Goal: Task Accomplishment & Management: Complete application form

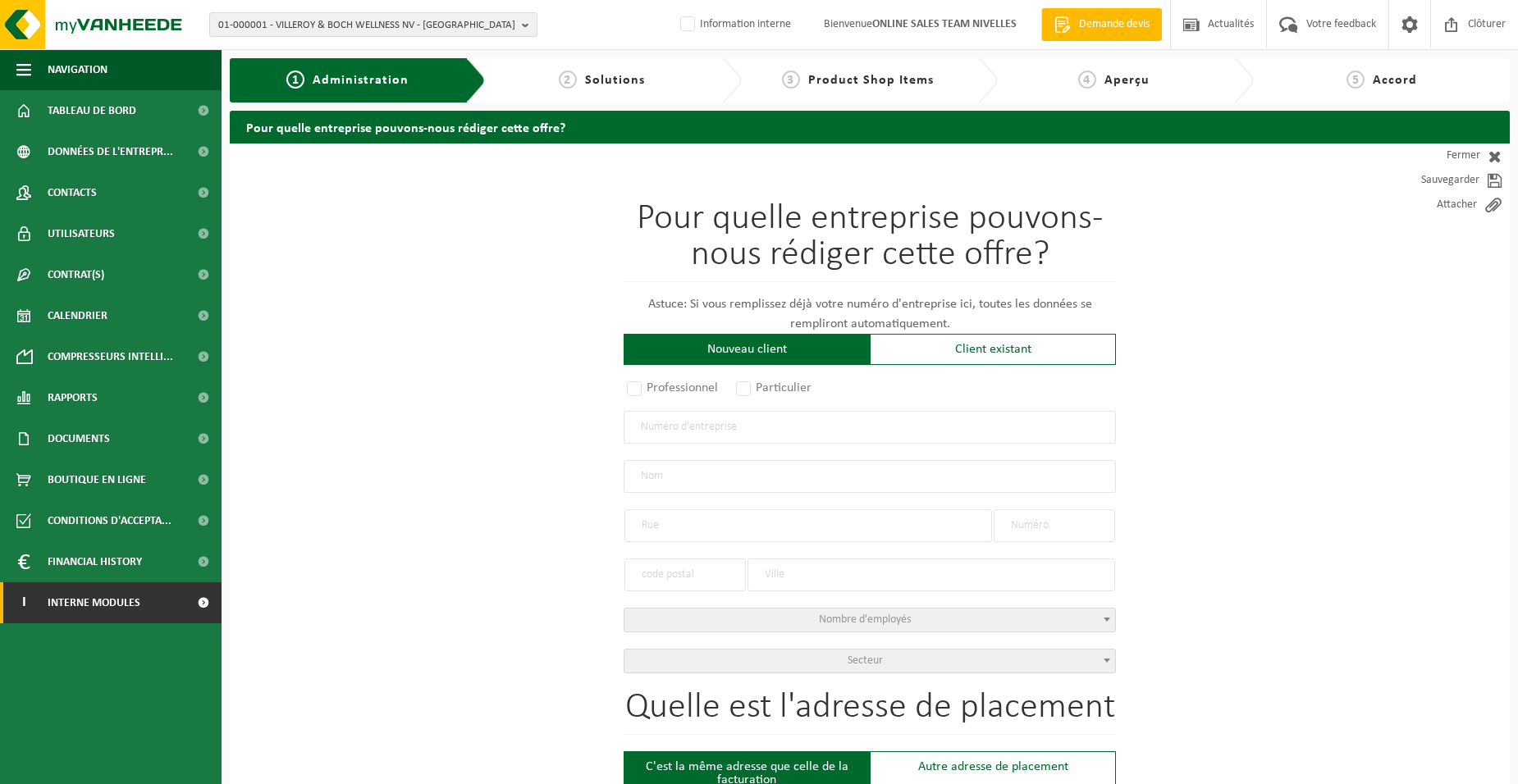
click at [85, 601] on span "Interne modules" at bounding box center [93, 603] width 92 height 41
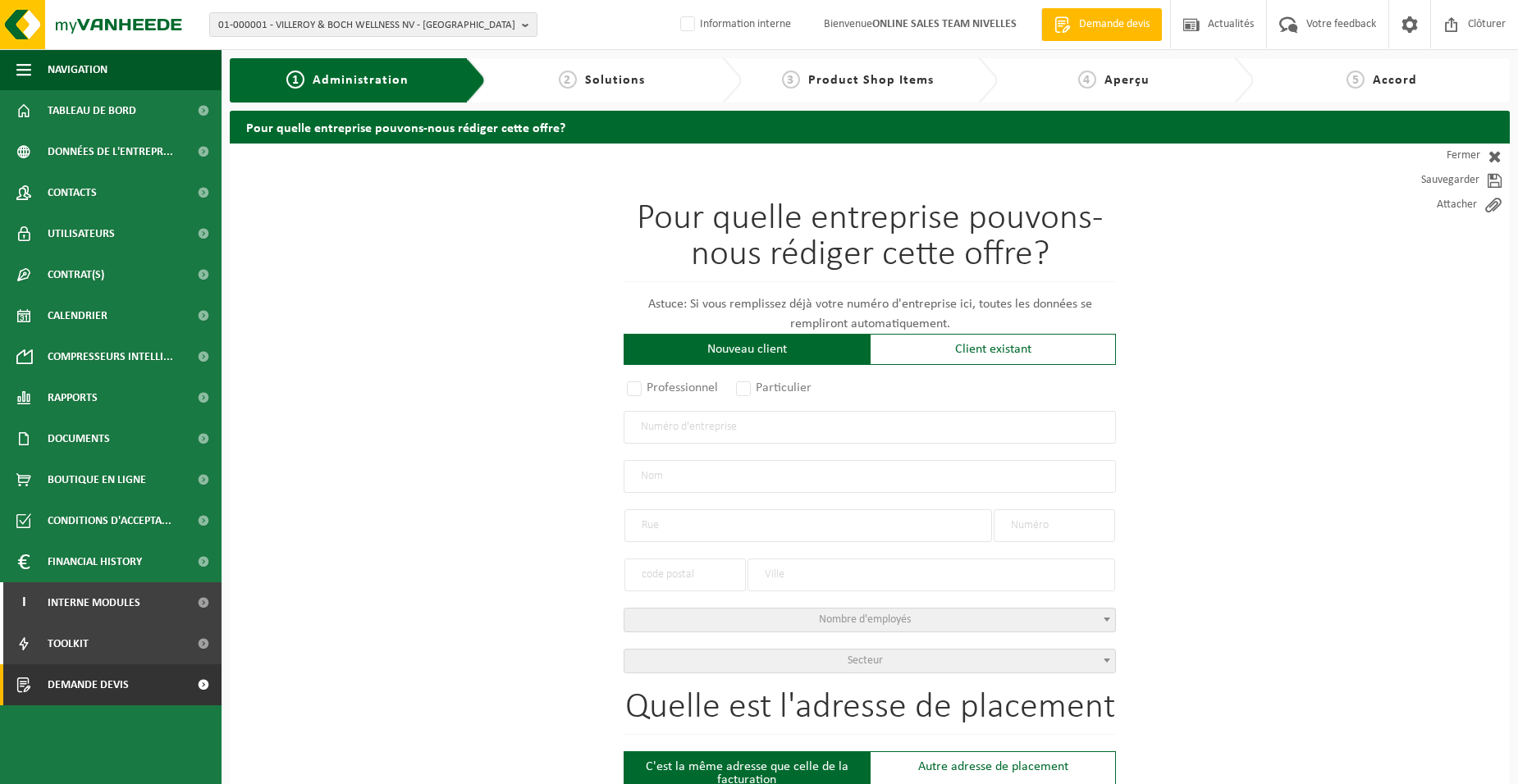
click at [105, 692] on span "Demande devis" at bounding box center [88, 684] width 82 height 41
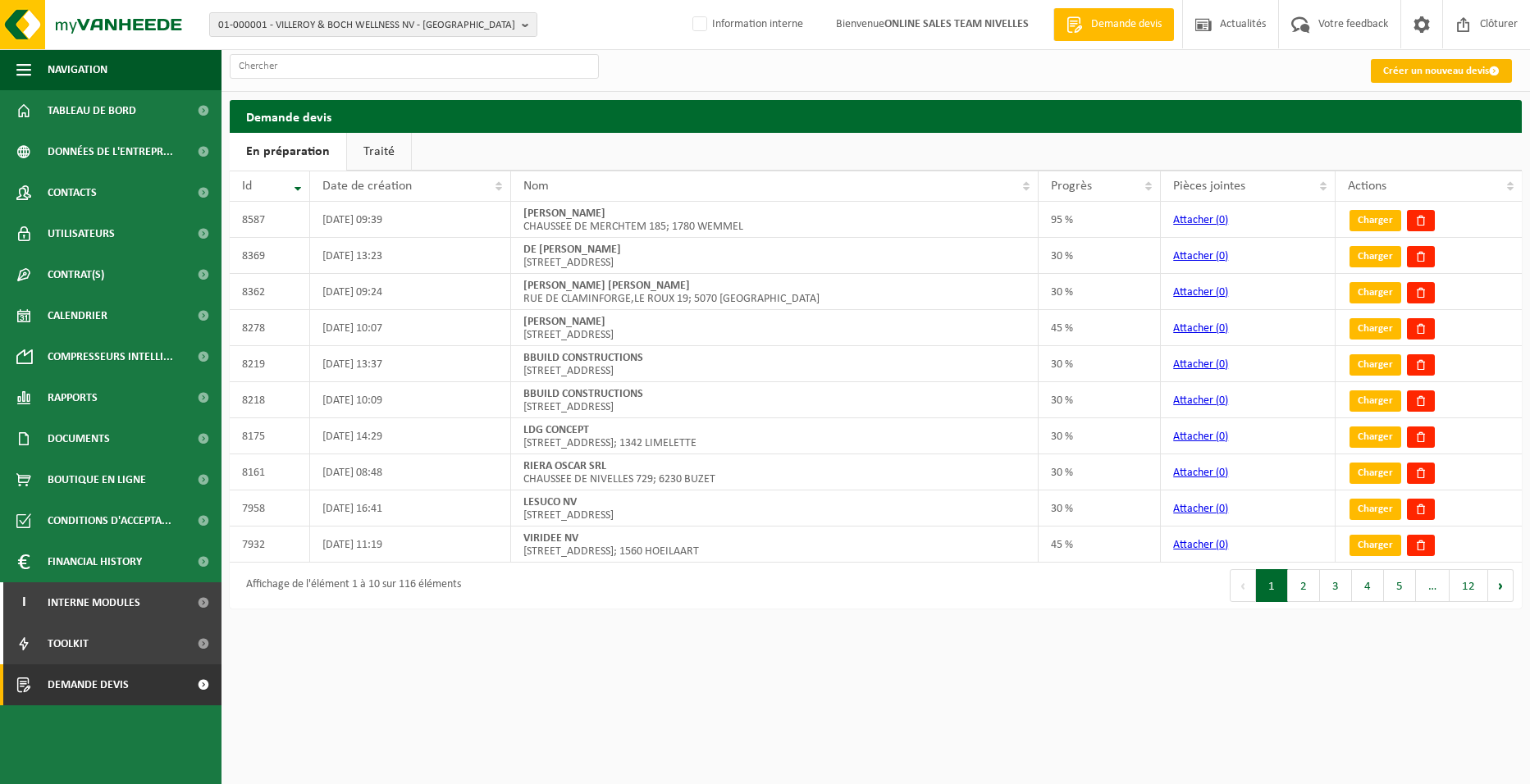
click at [1408, 74] on link "Créer un nouveau devis" at bounding box center [1442, 71] width 142 height 24
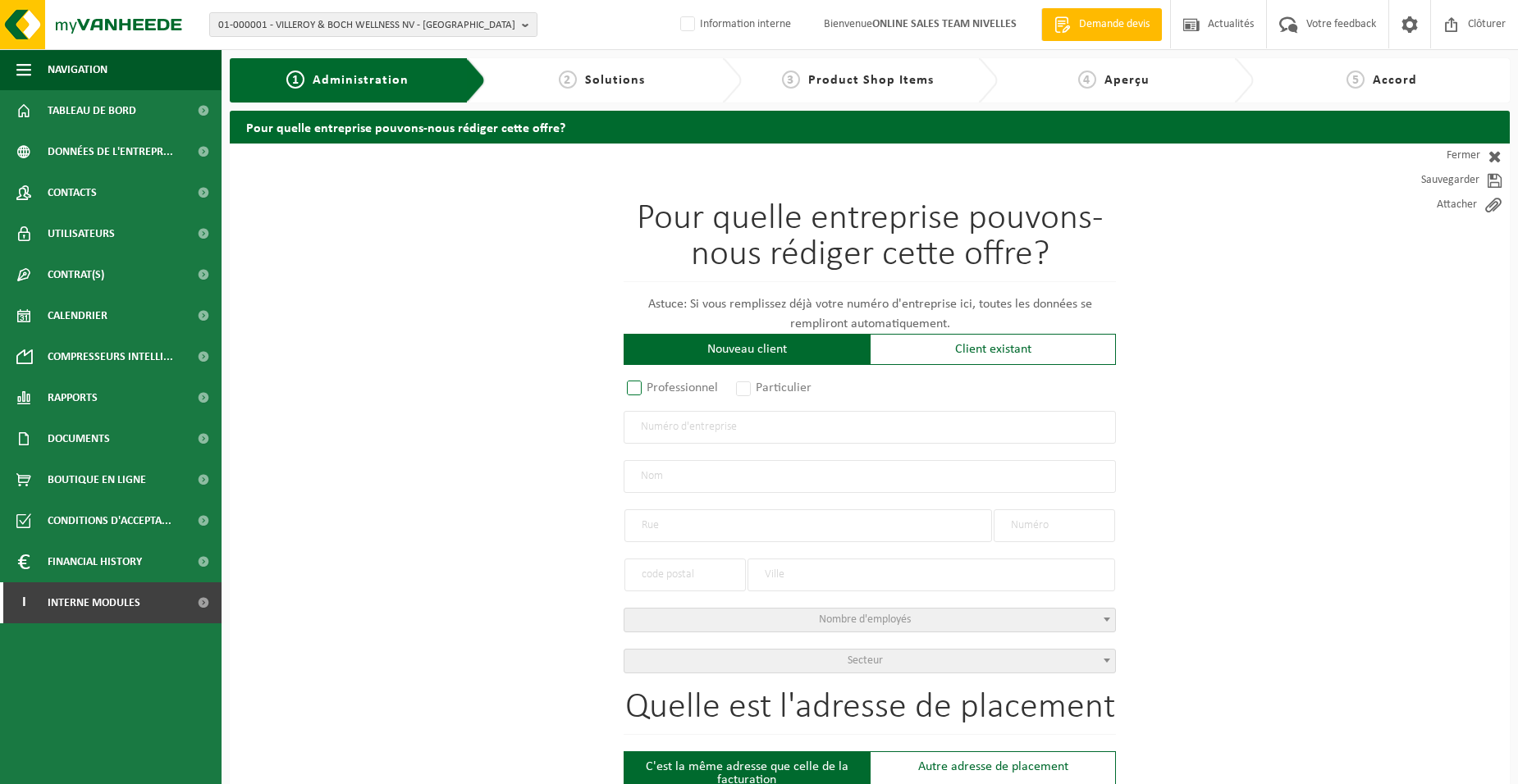
click at [629, 394] on label "Professionnel" at bounding box center [673, 388] width 99 height 23
click at [650, 394] on input "Professionnel" at bounding box center [655, 389] width 11 height 11
radio input "true"
drag, startPoint x: 672, startPoint y: 436, endPoint x: 649, endPoint y: 457, distance: 31.1
click at [670, 439] on input "text" at bounding box center [869, 427] width 492 height 32
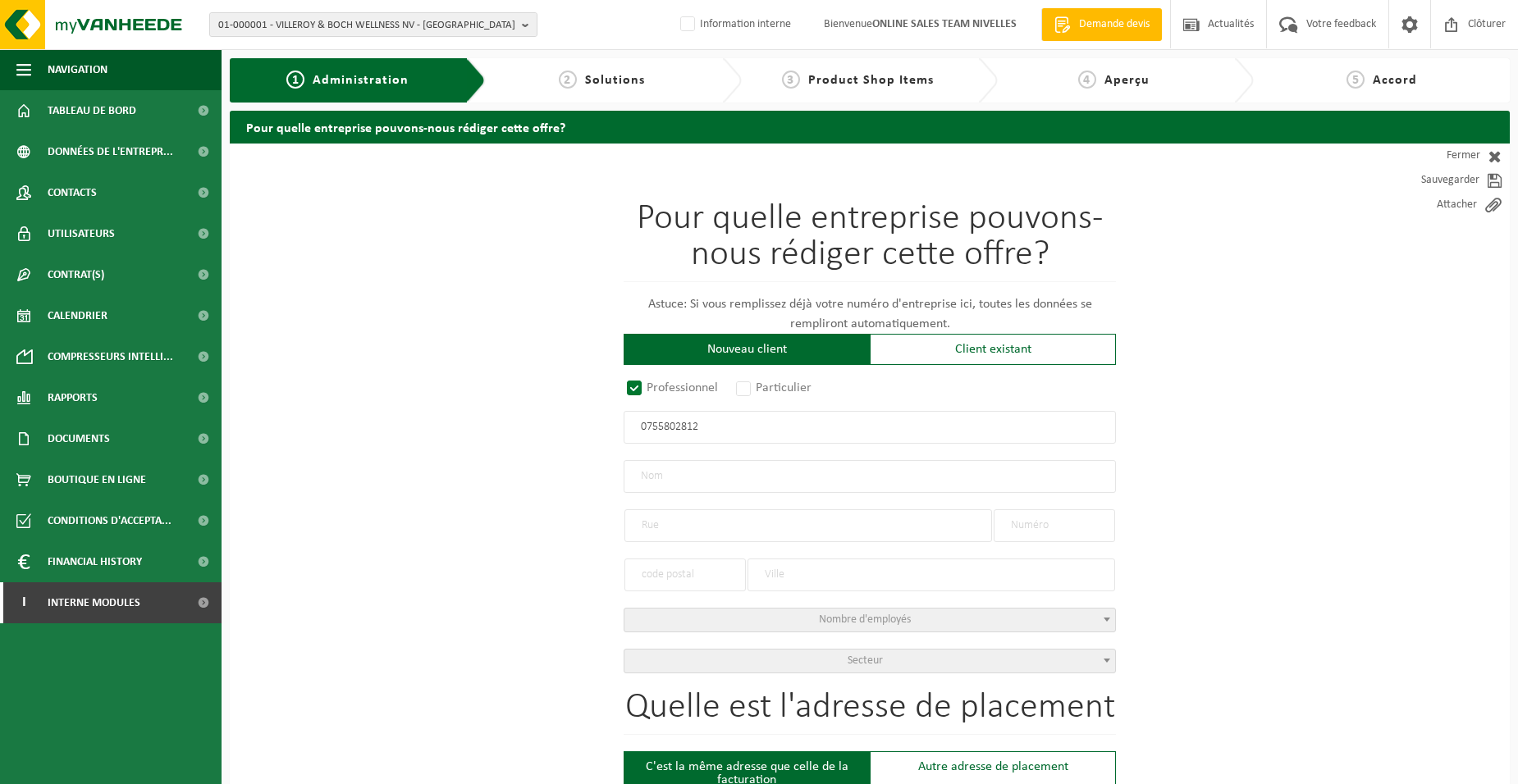
click at [718, 429] on input "0755802812" at bounding box center [869, 427] width 492 height 32
type input "0755802818"
radio input "true"
type input "0755802818"
type input "FOUCART, CHRISTIAN"
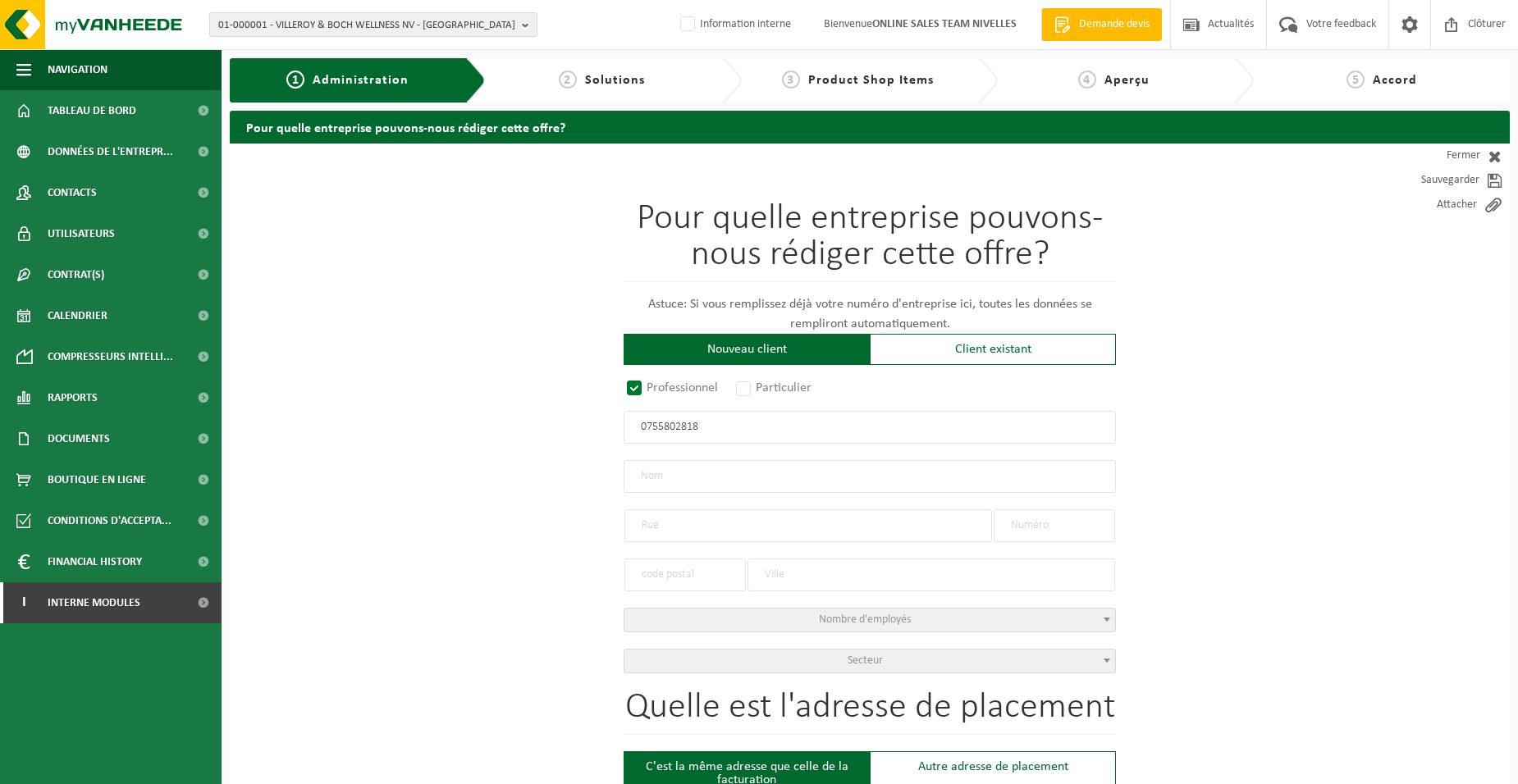
type input "AVENUE BLÜCHER"
type input "13"
type input "1410"
type input "WATERLOO"
select select "D"
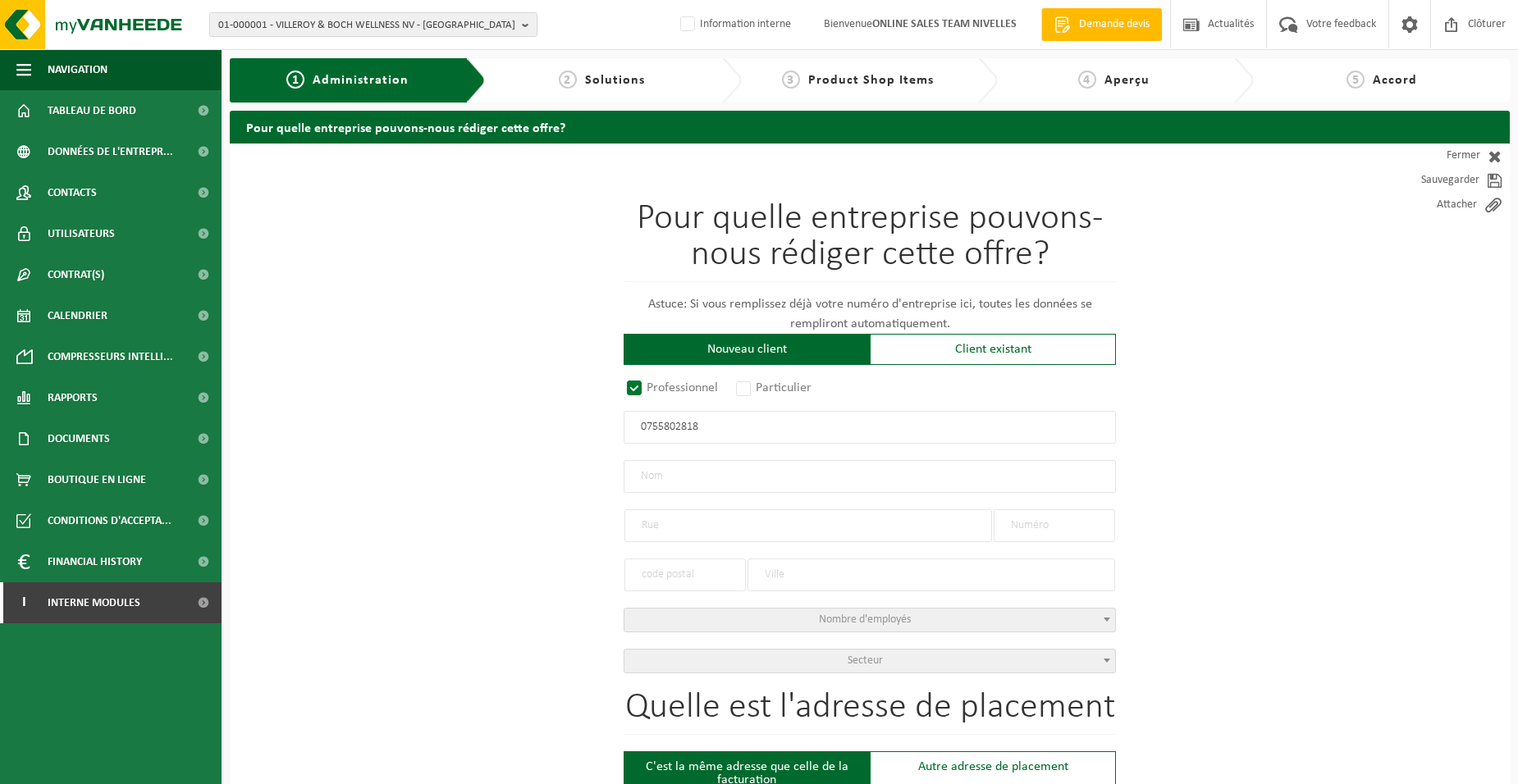
type input "FOUCART, CHRISTIAN"
type input "AVENUE BLÜCHER"
type input "13"
type input "1410"
type input "WATERLOO"
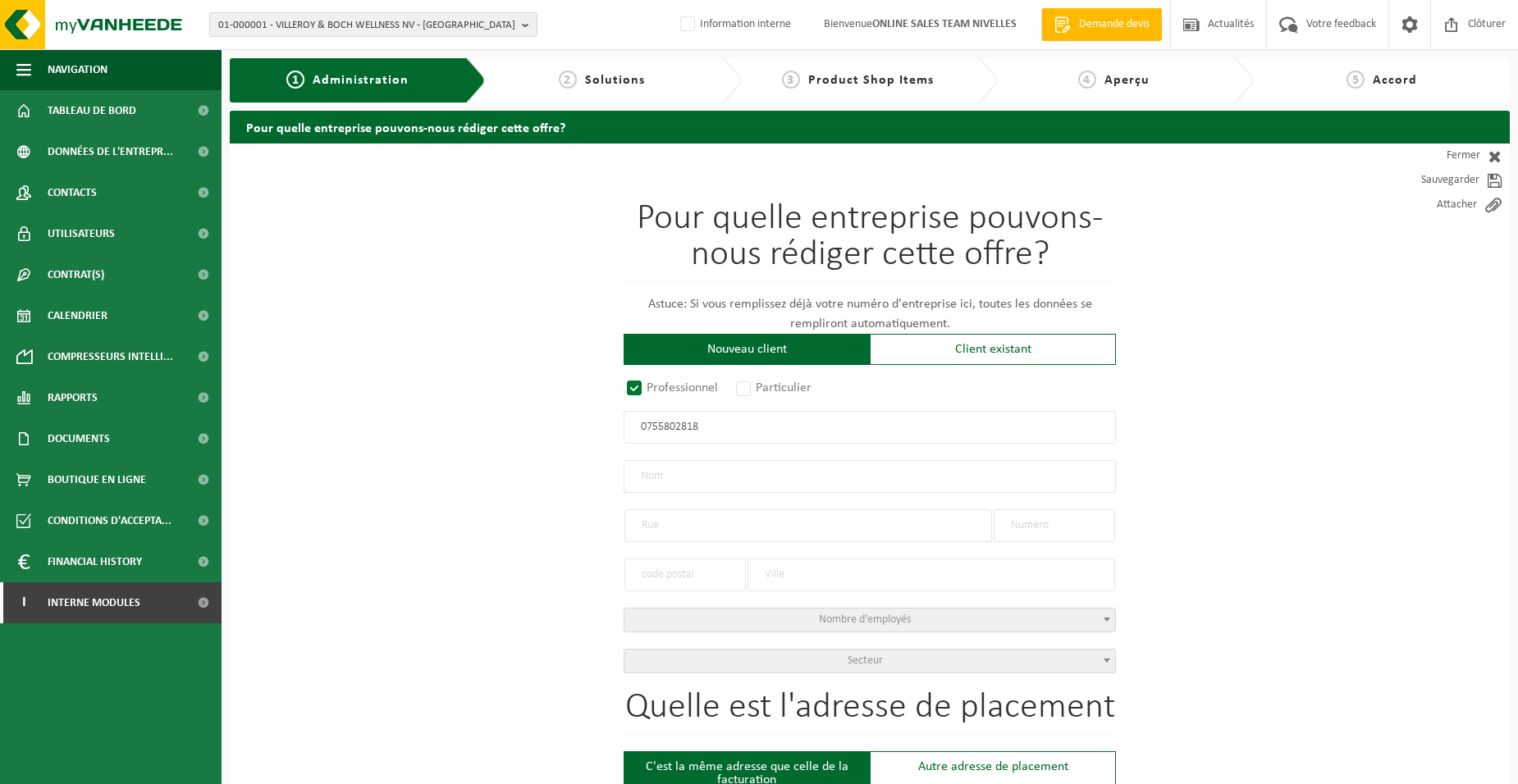
type input "2307879032"
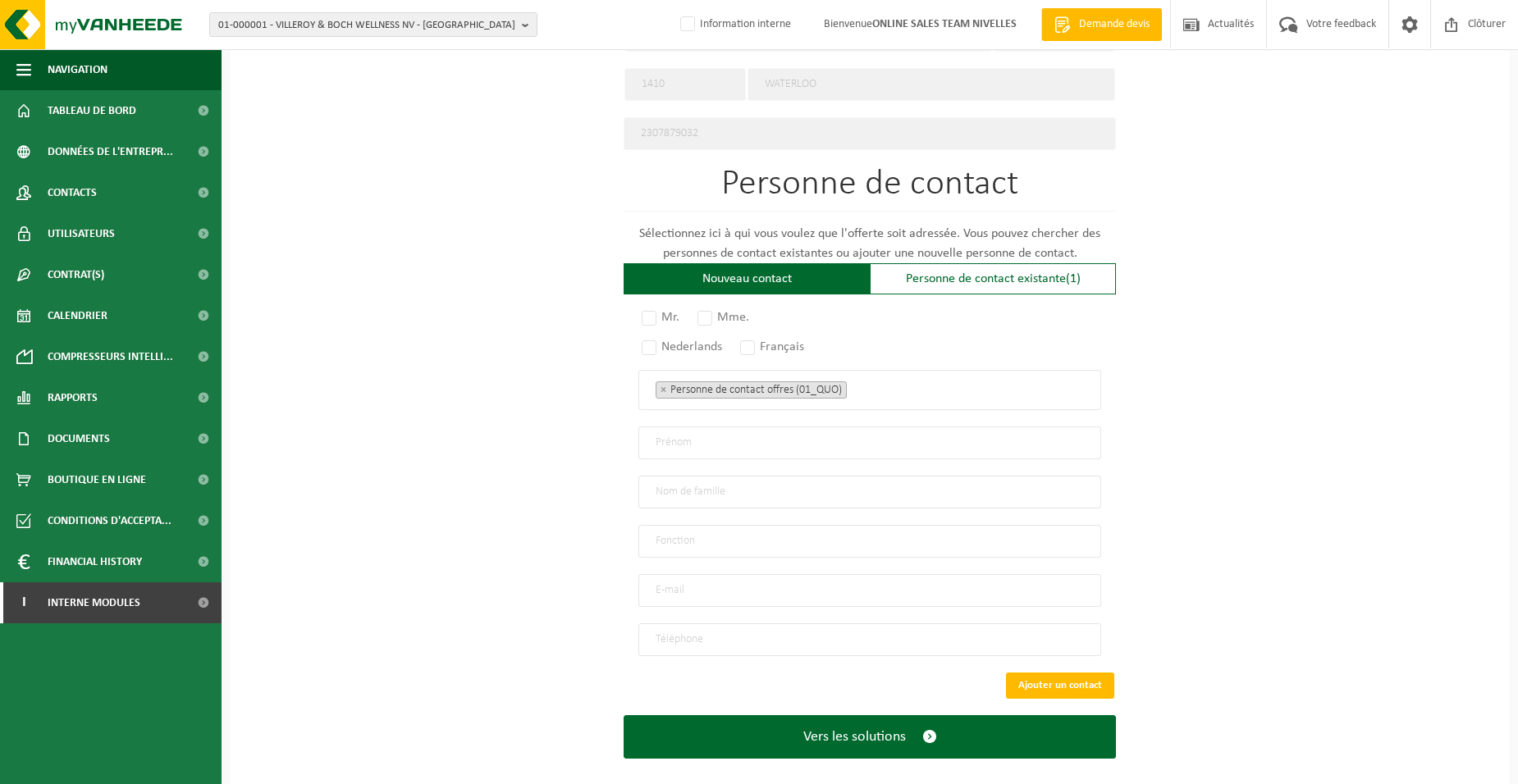
scroll to position [854, 0]
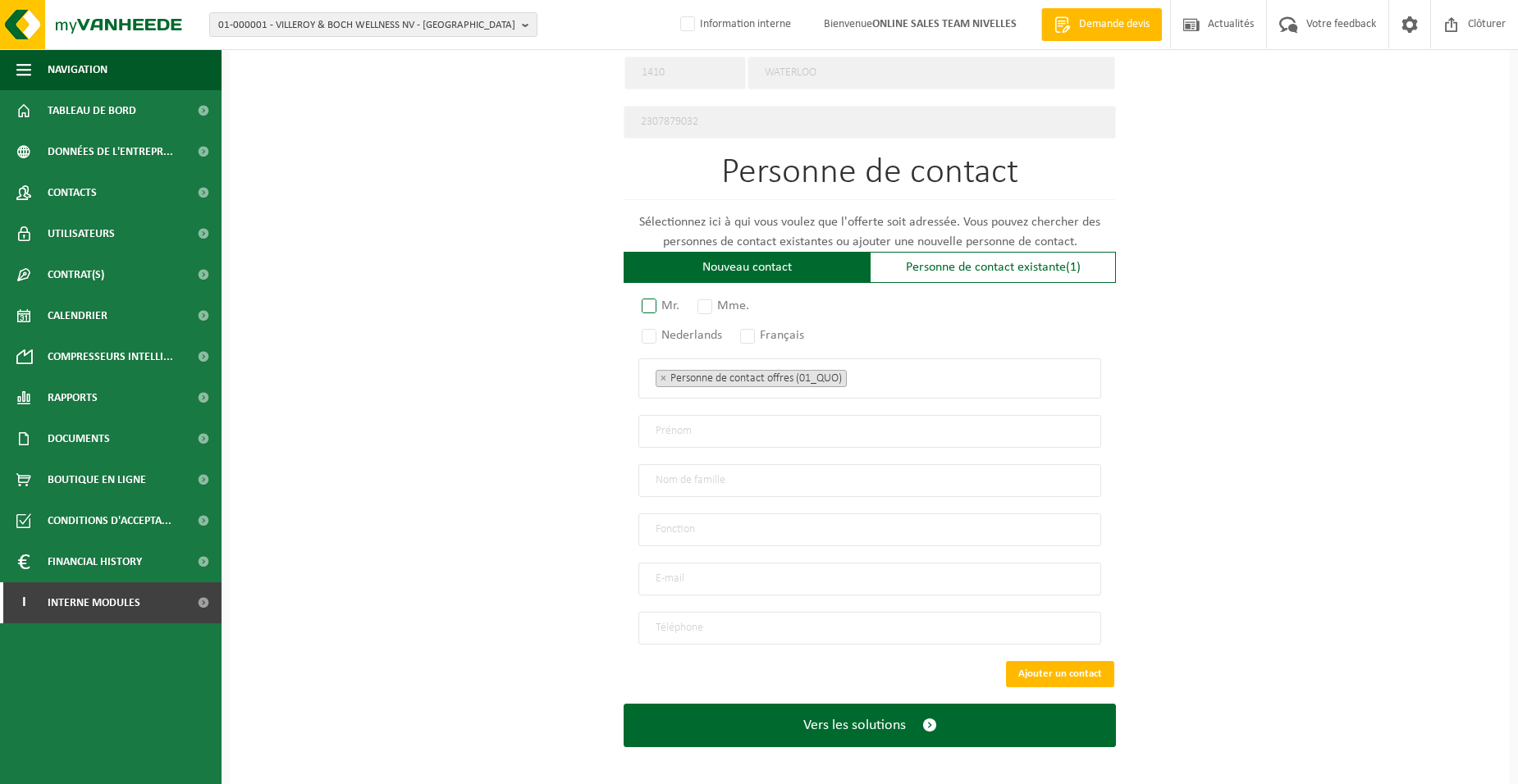
type input "0755802818"
click at [650, 298] on label "Mr." at bounding box center [661, 306] width 46 height 23
radio input "true"
click at [751, 332] on label "Français" at bounding box center [773, 335] width 72 height 23
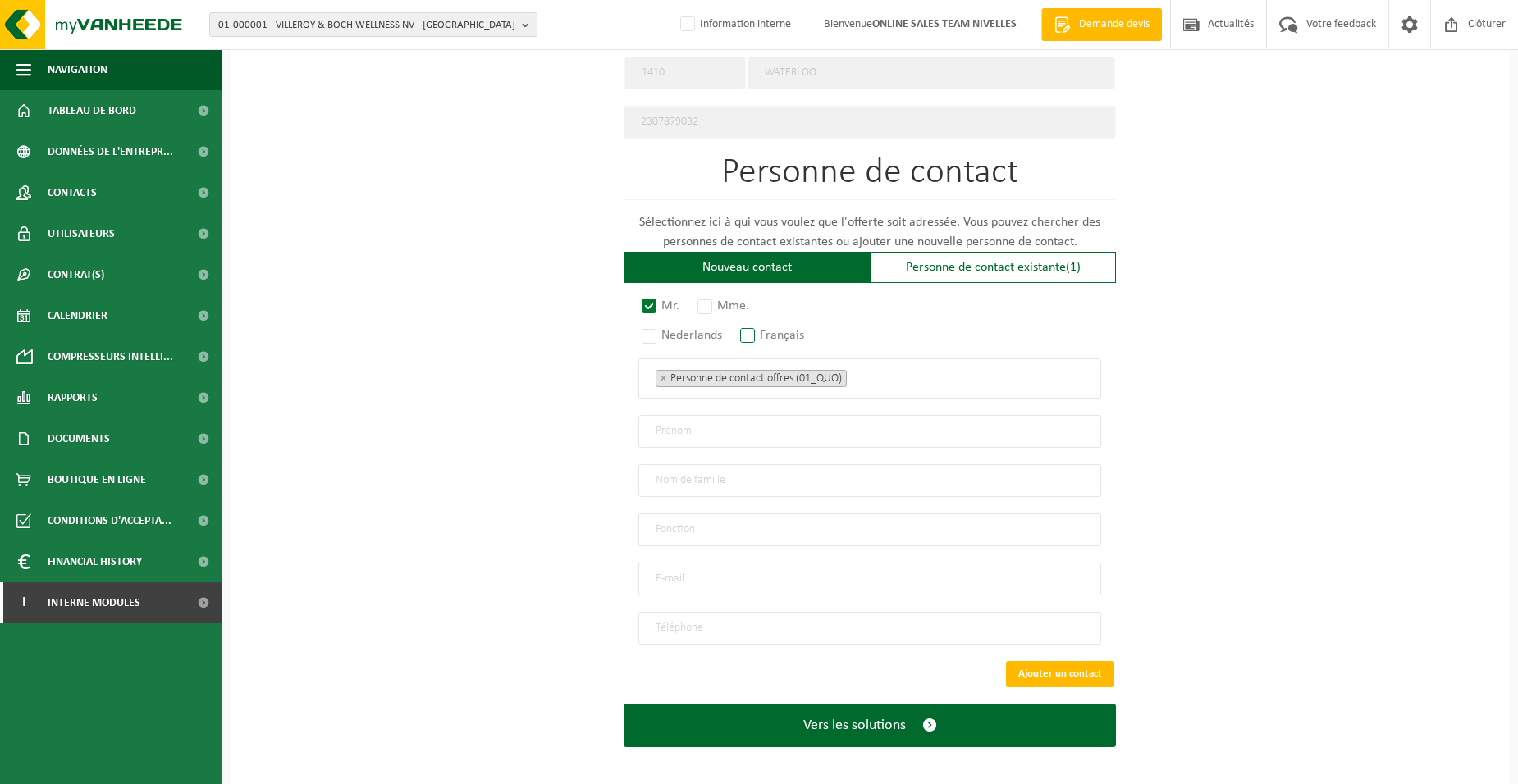
radio input "true"
click at [882, 384] on span "× Personne de contact offres (01_QUO)" at bounding box center [870, 379] width 463 height 40
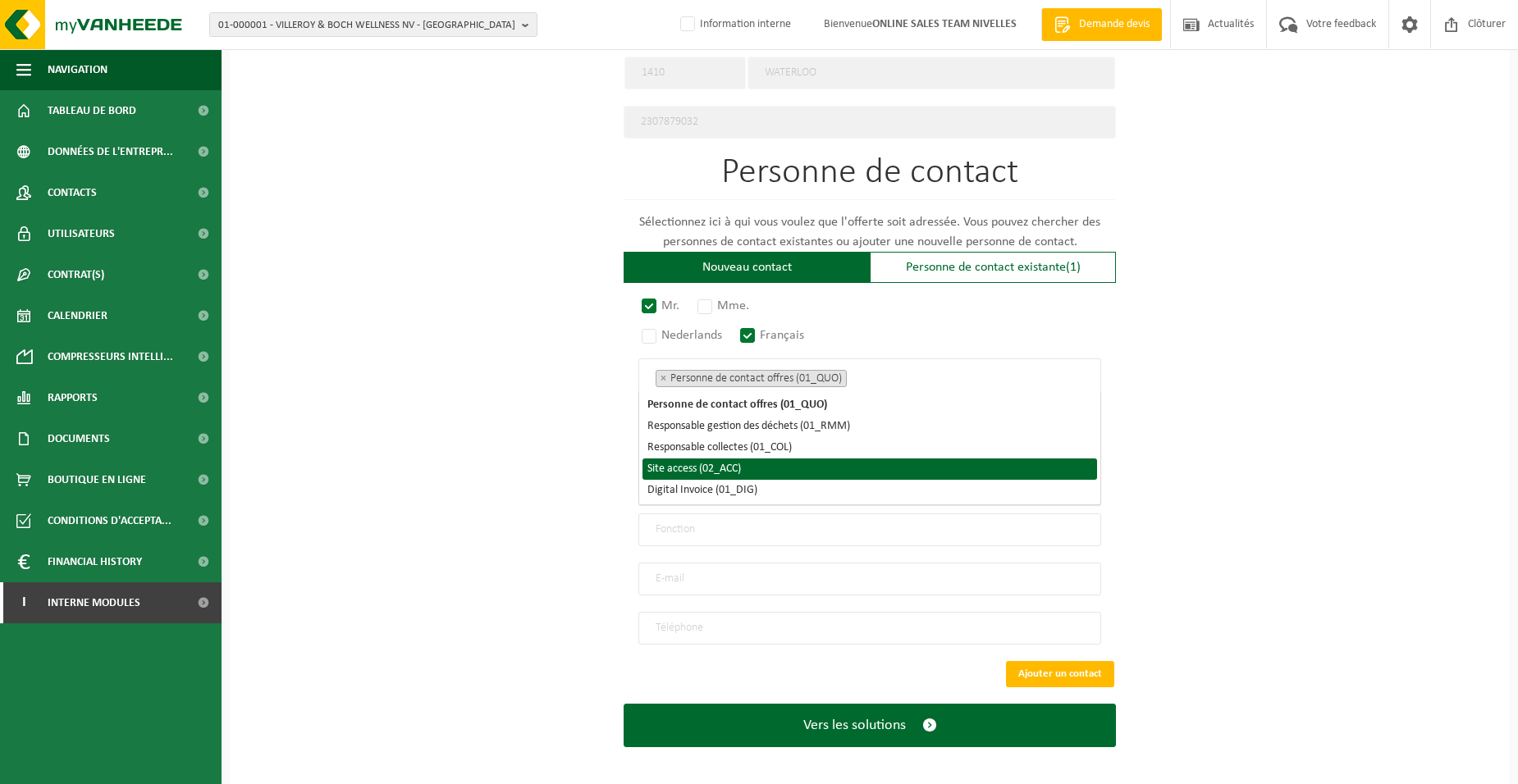
click at [802, 471] on li "Site access (02_ACC)" at bounding box center [870, 469] width 455 height 22
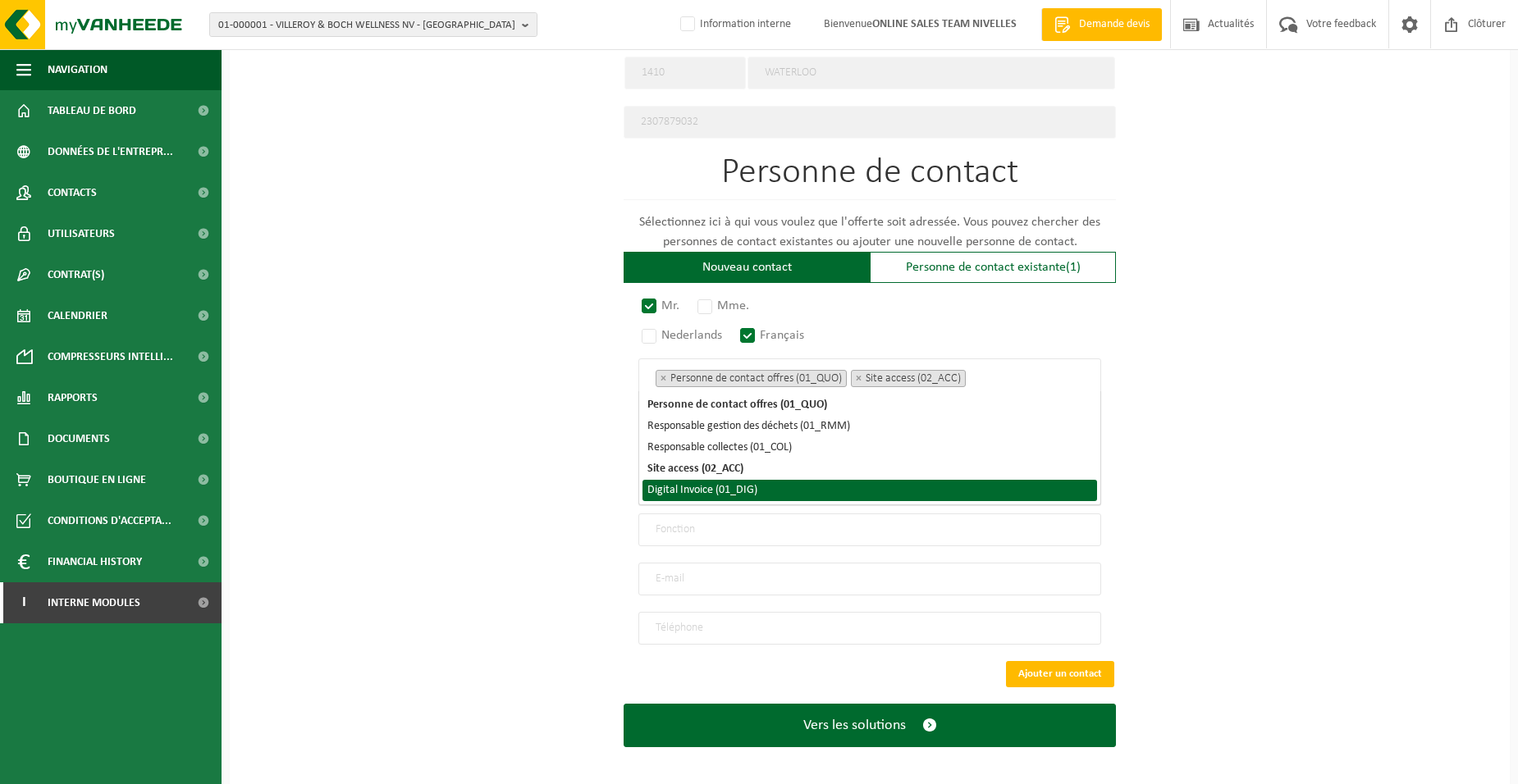
click at [799, 496] on li "Digital Invoice (01_DIG)" at bounding box center [870, 491] width 455 height 22
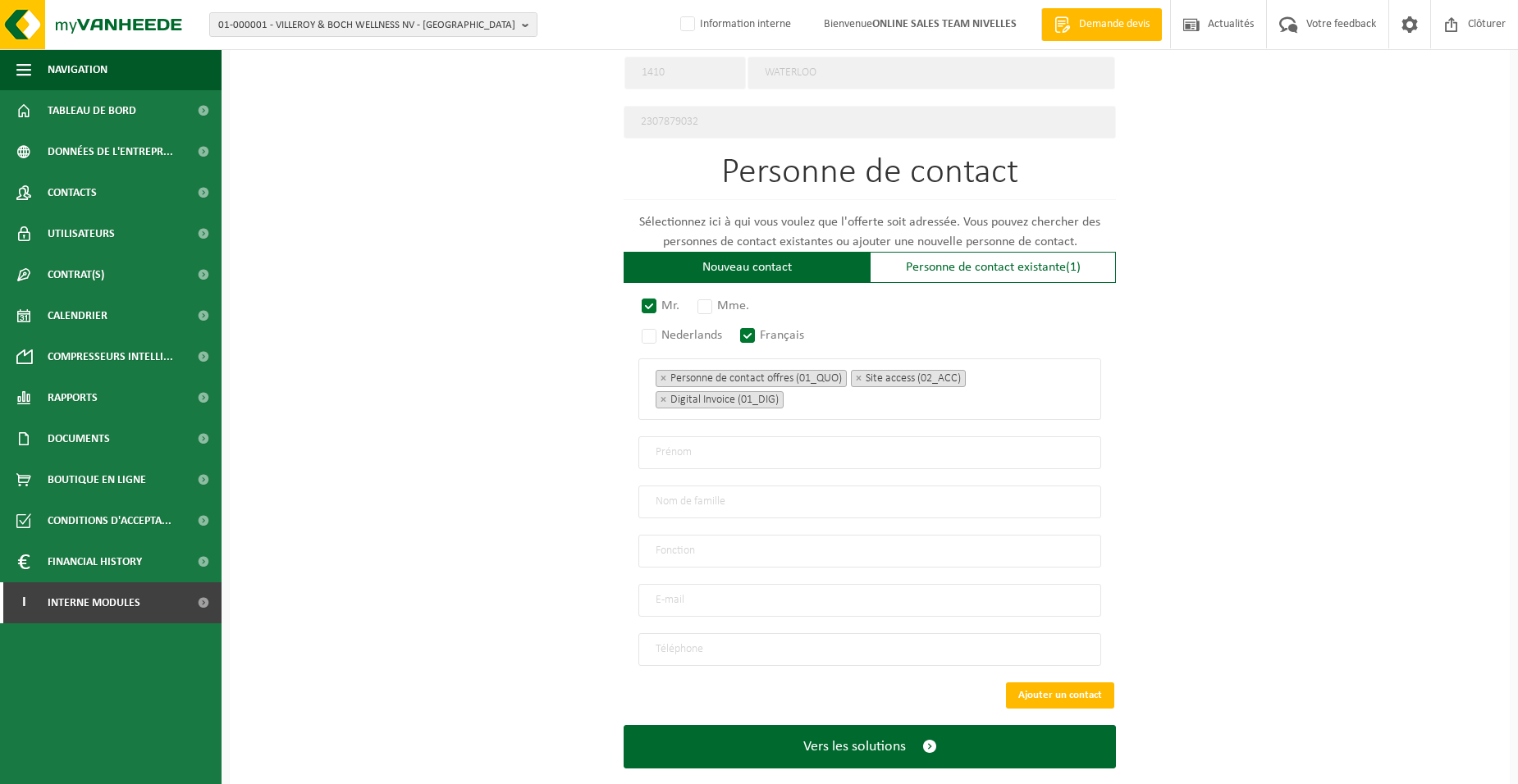
click at [575, 474] on div "Pour quelle entreprise pouvons-nous rédiger cette offre? Astuce: Si vous rempli…" at bounding box center [869, 50] width 1280 height 1520
click at [666, 454] on input "text" at bounding box center [870, 452] width 463 height 32
type input "CHRISTIAN"
click at [666, 494] on input "text" at bounding box center [870, 501] width 463 height 32
type input "FOUCART"
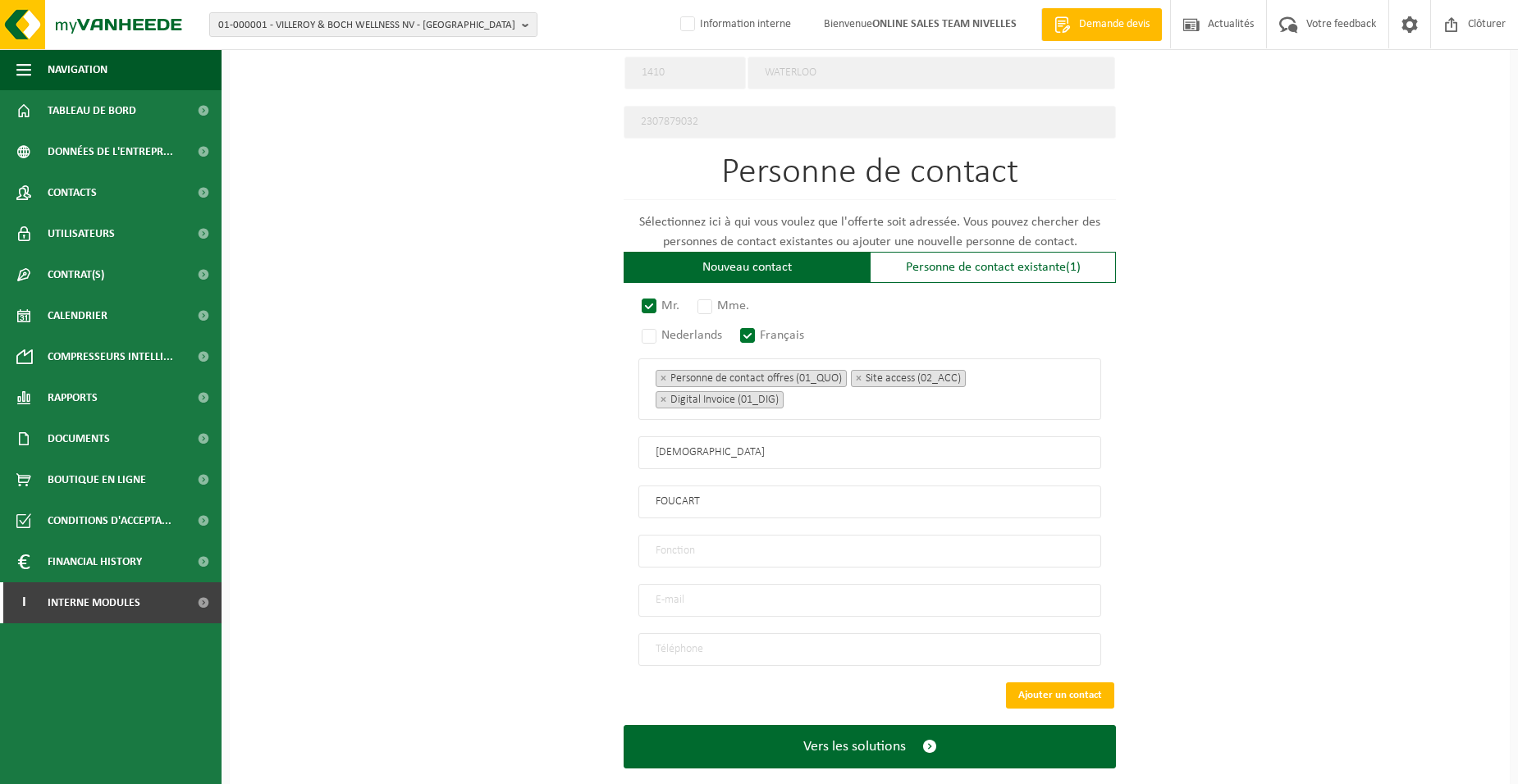
click at [675, 549] on input "text" at bounding box center [870, 551] width 463 height 32
type input "Directeur"
click at [671, 598] on input "email" at bounding box center [870, 600] width 463 height 32
type input "FOUCARTCHRISTIAN@HOTMAIL.COM"
click at [771, 635] on input "tel" at bounding box center [870, 649] width 463 height 32
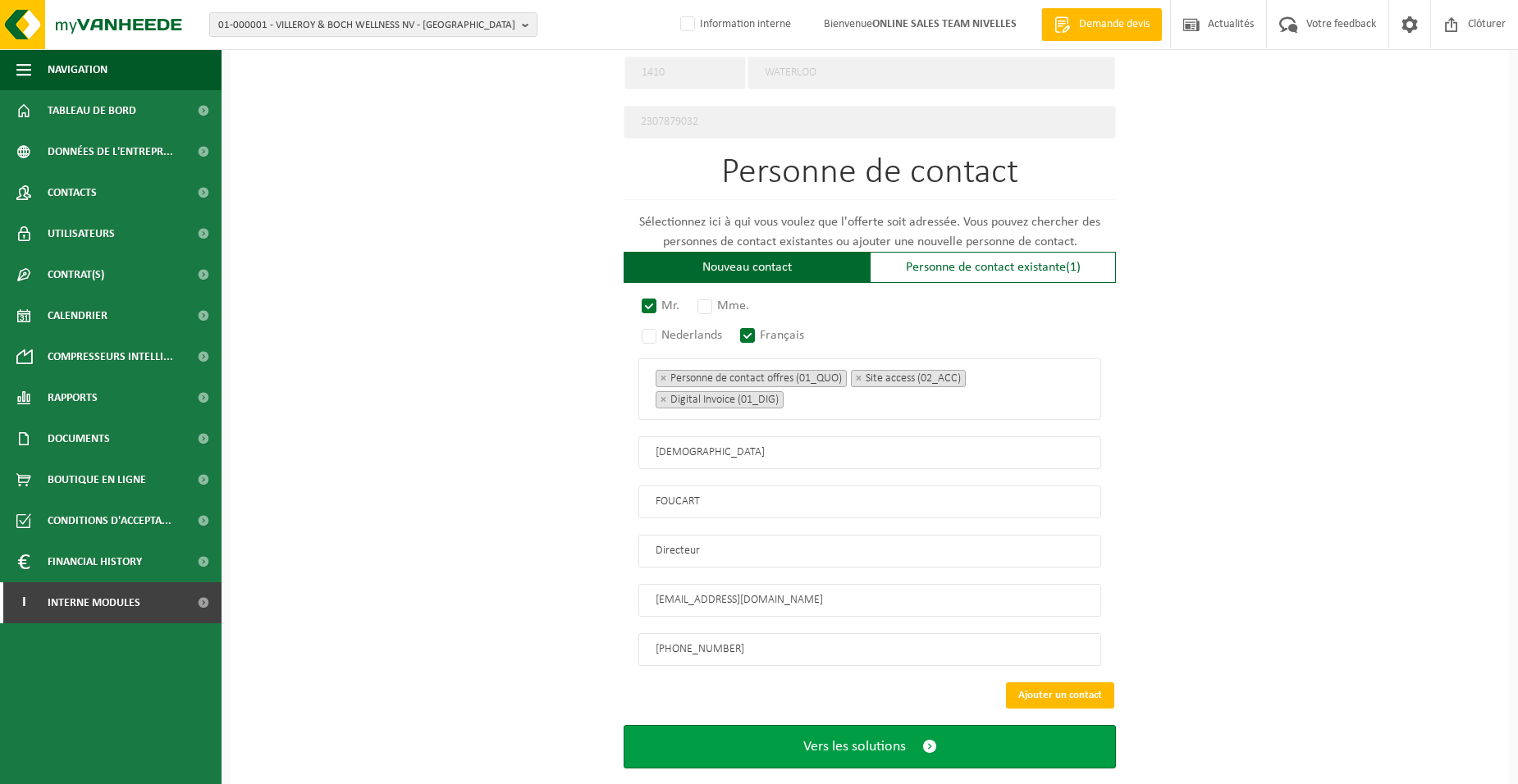
type input "+32 475 54 37 27"
click at [829, 738] on span "Vers les solutions" at bounding box center [854, 747] width 102 height 17
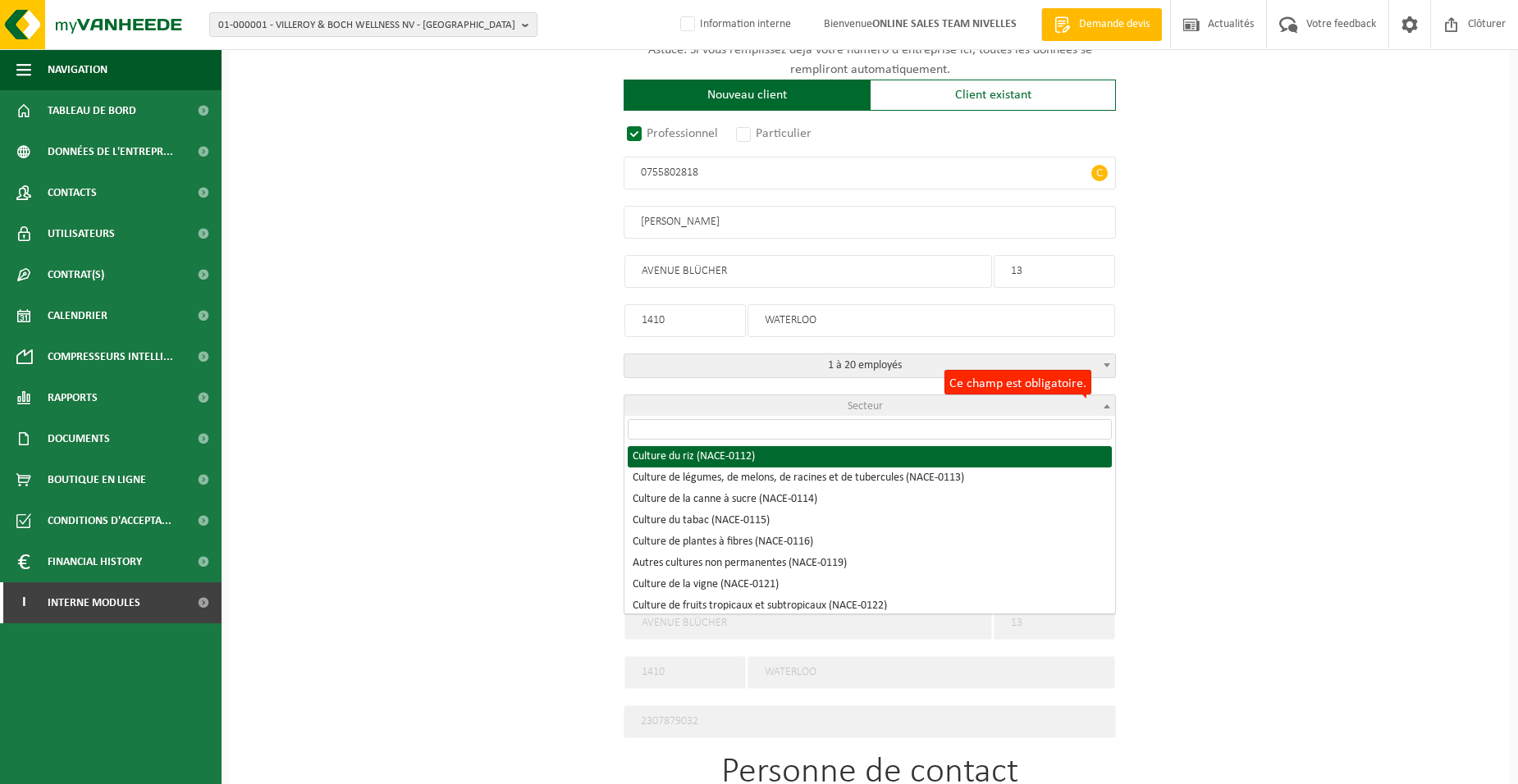
click at [837, 409] on span "Secteur" at bounding box center [869, 407] width 490 height 23
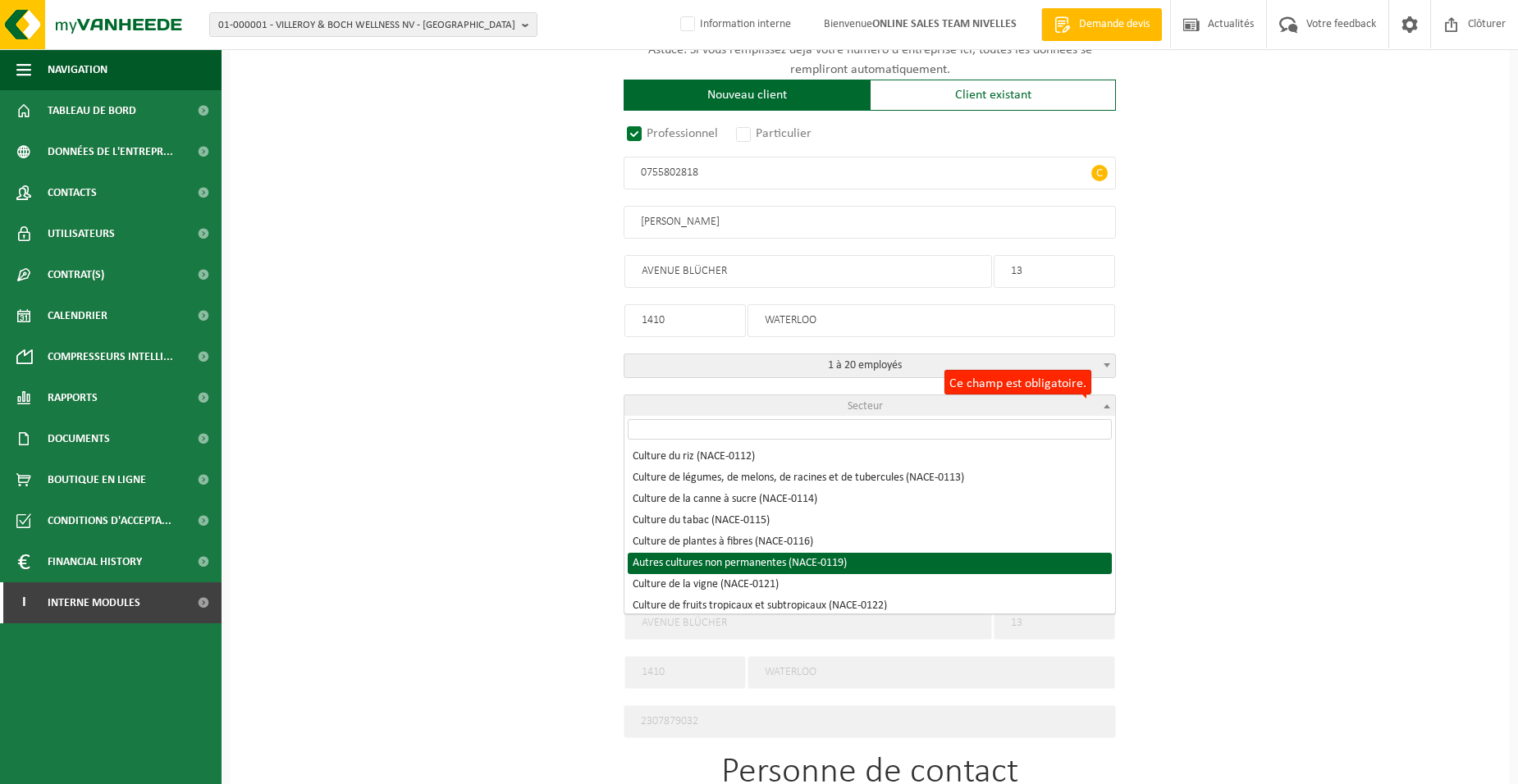
select select "NACE_0119"
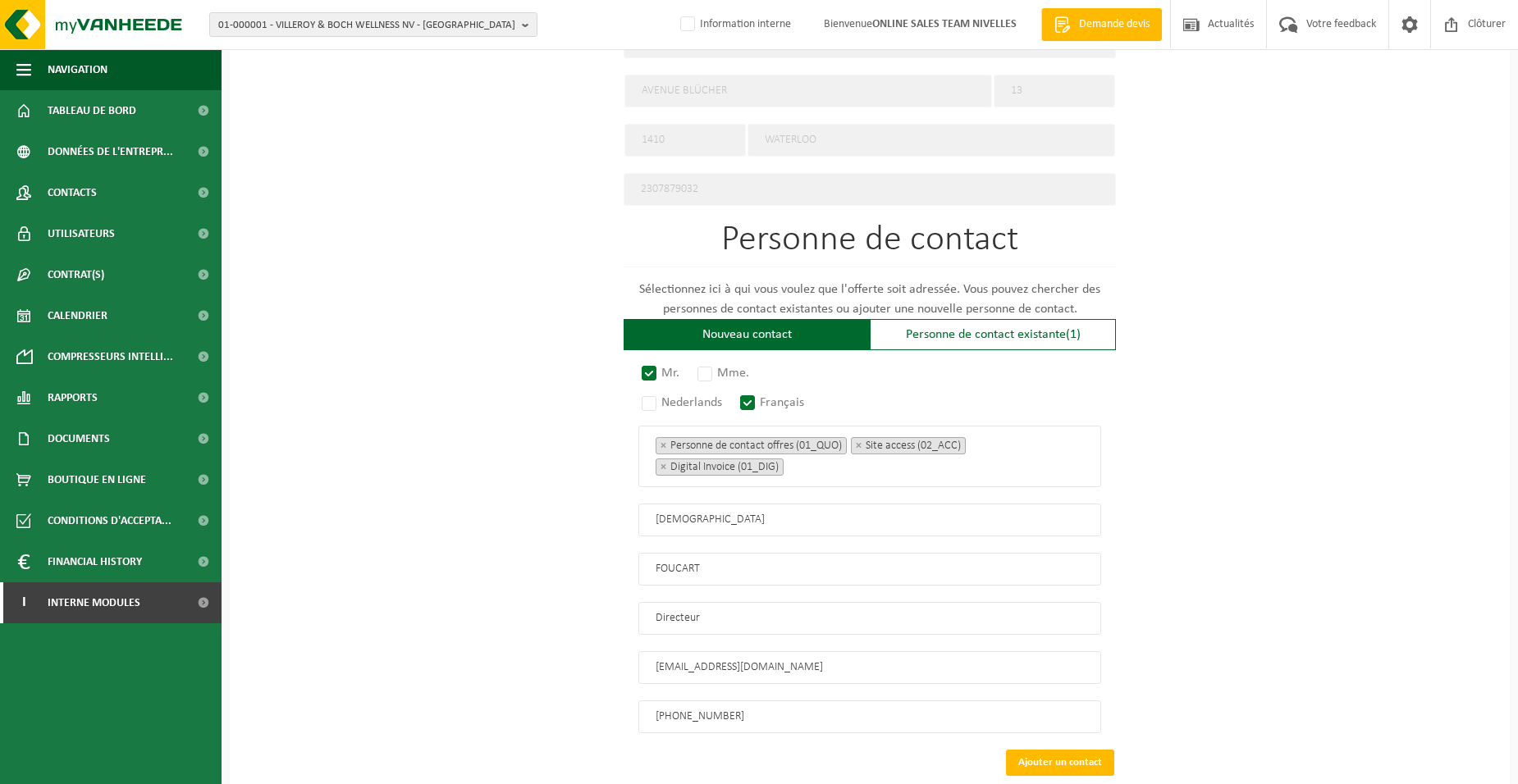
scroll to position [876, 0]
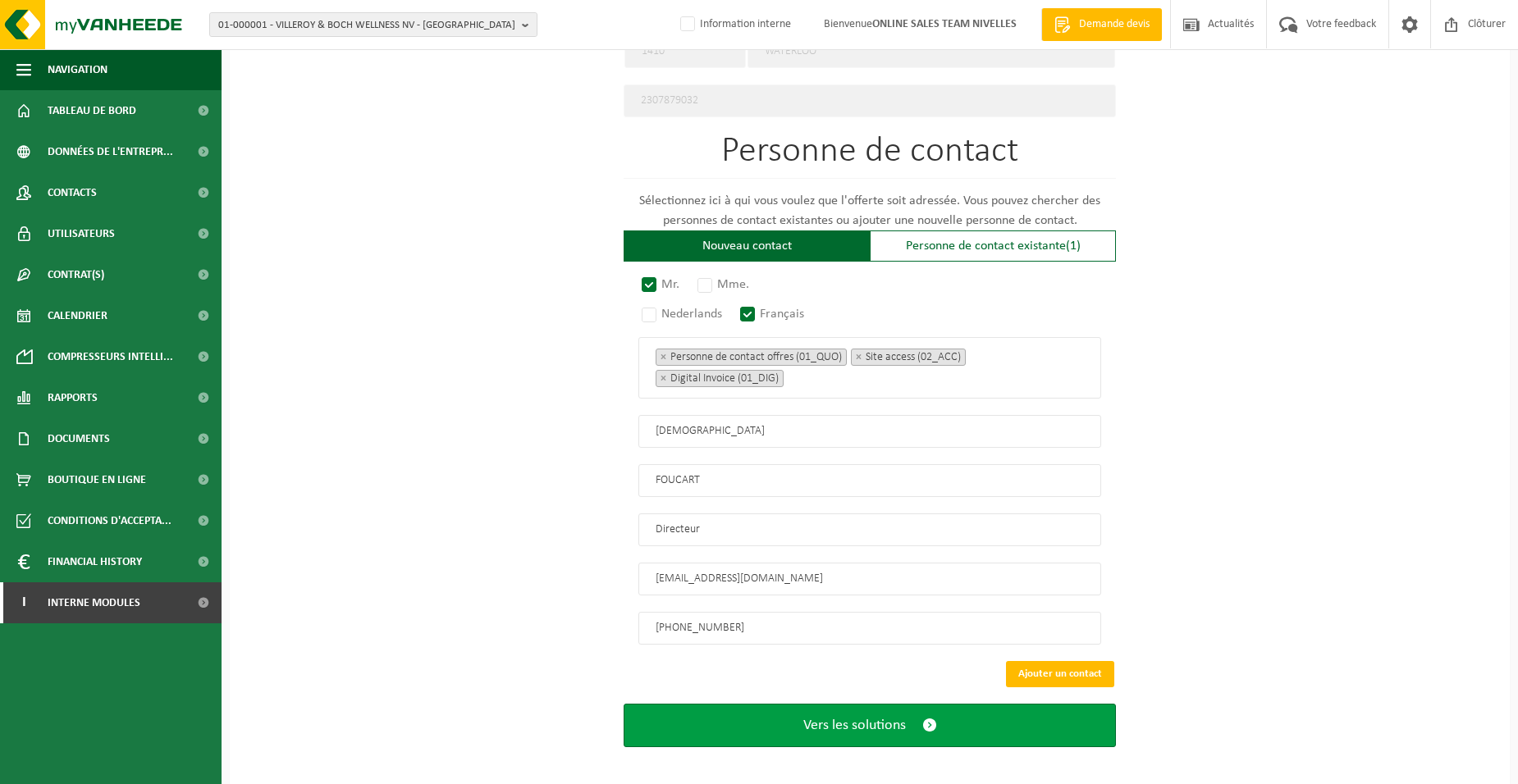
click at [806, 721] on span "Vers les solutions" at bounding box center [854, 725] width 102 height 17
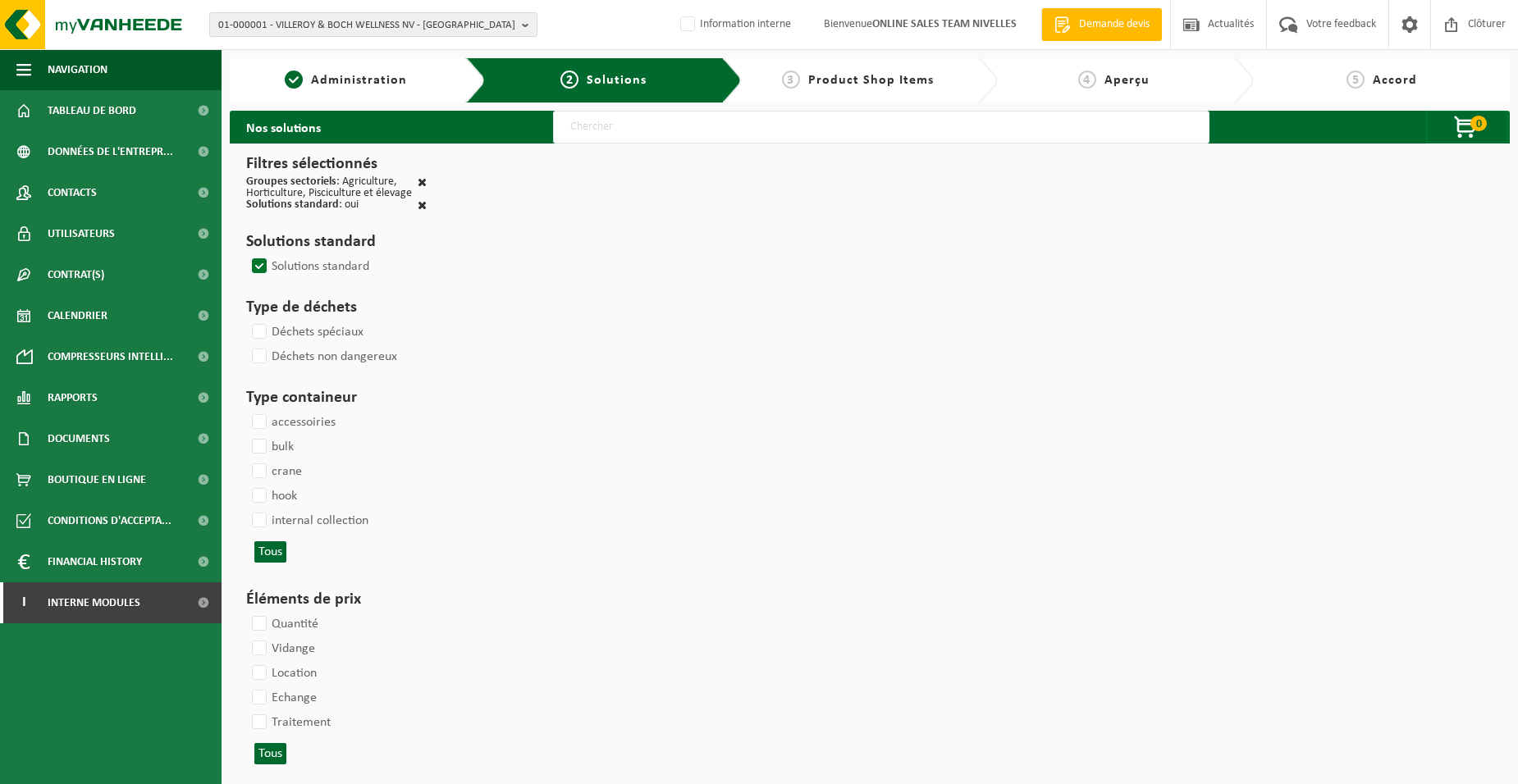
click at [575, 132] on input "text" at bounding box center [881, 127] width 656 height 32
type input "000052"
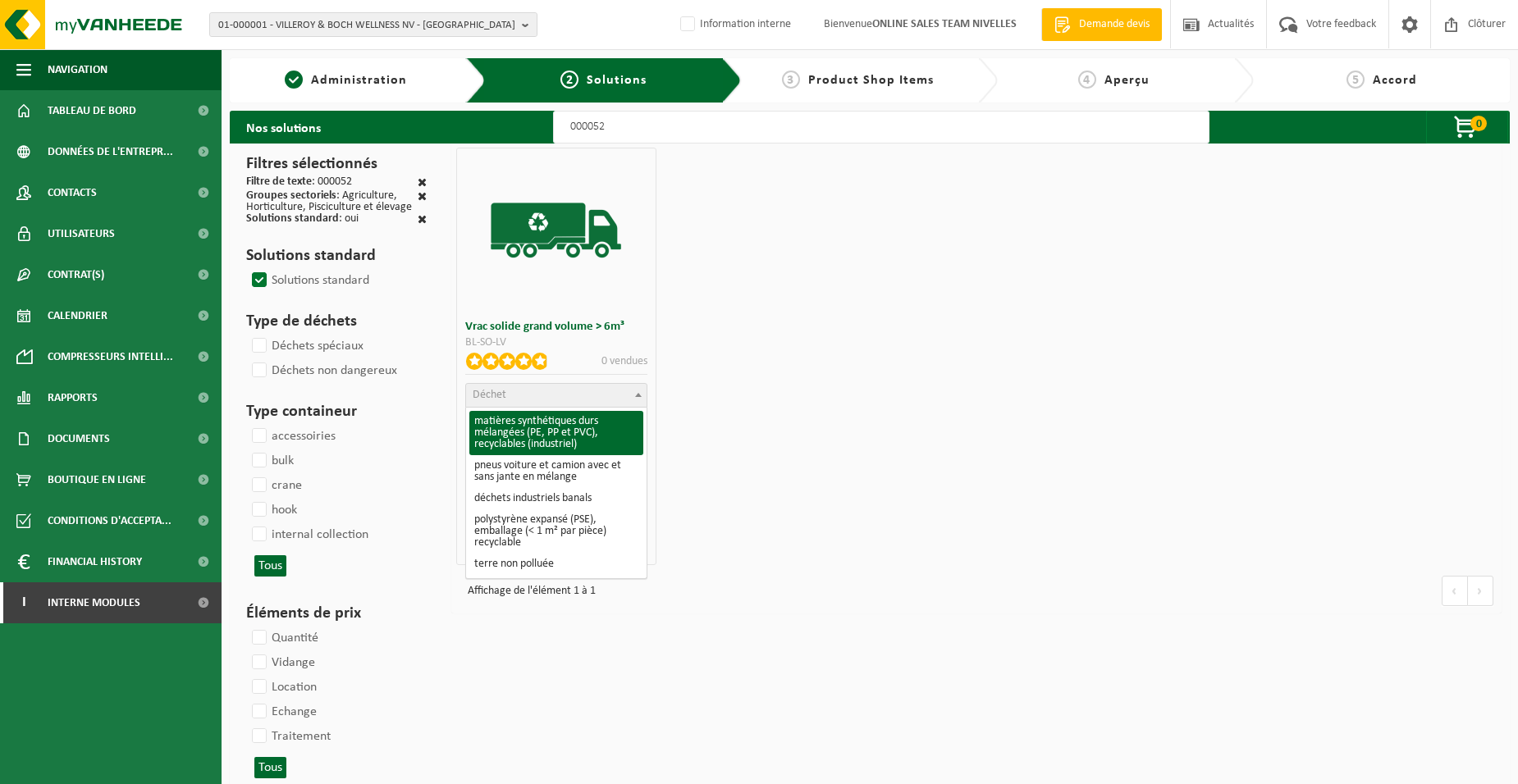
click at [545, 396] on span "Déchet" at bounding box center [556, 395] width 180 height 23
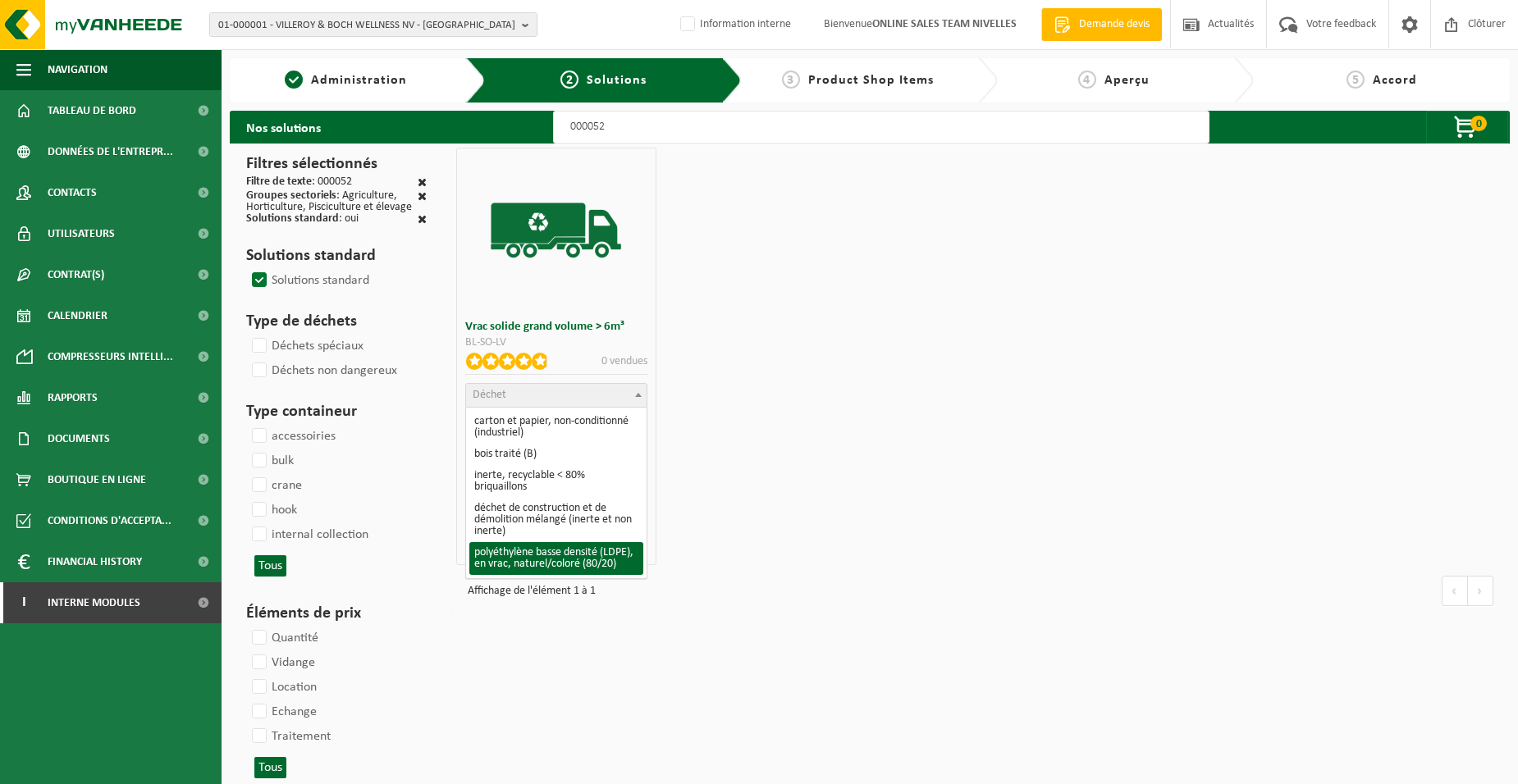
scroll to position [246, 0]
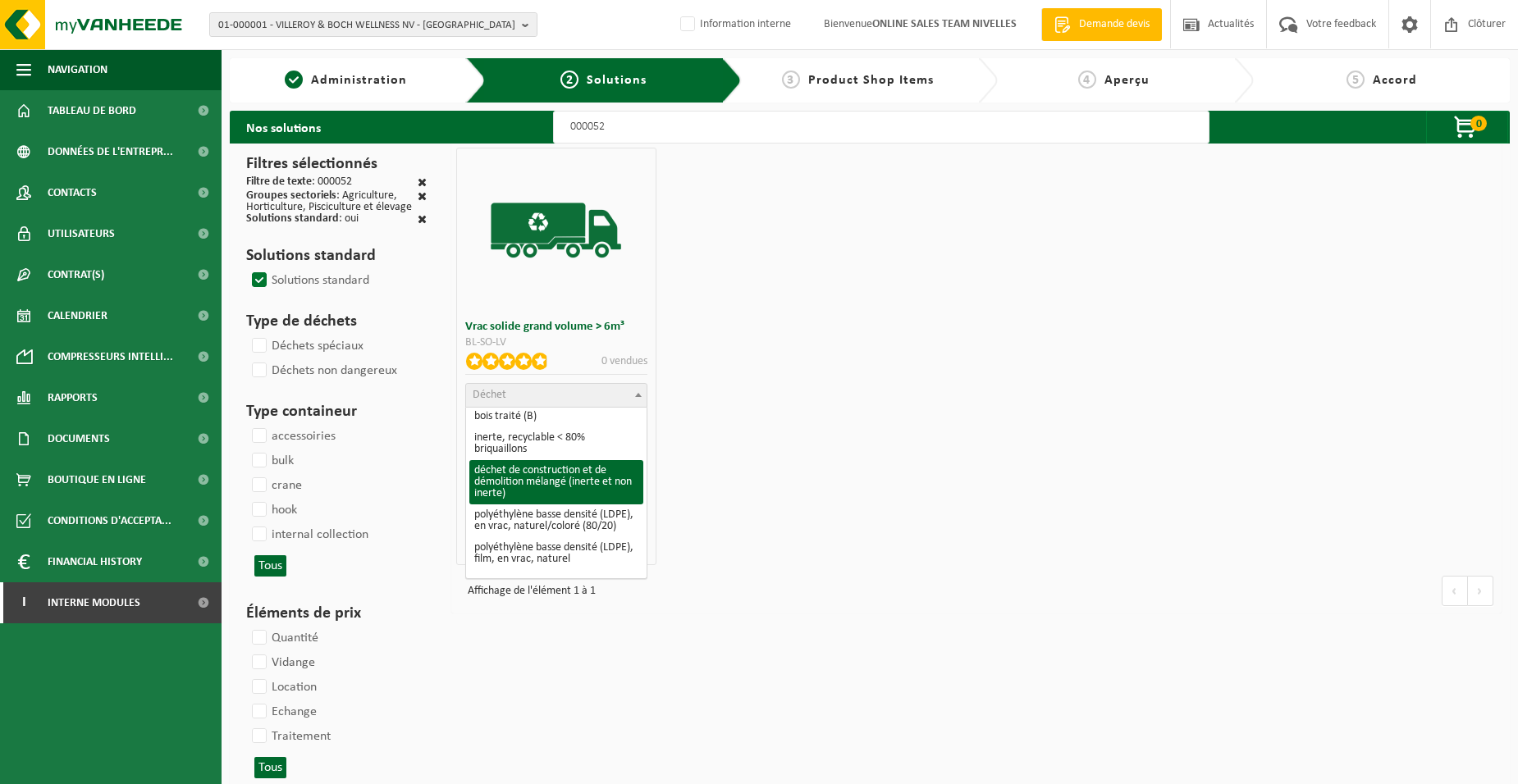
select select "31"
select select
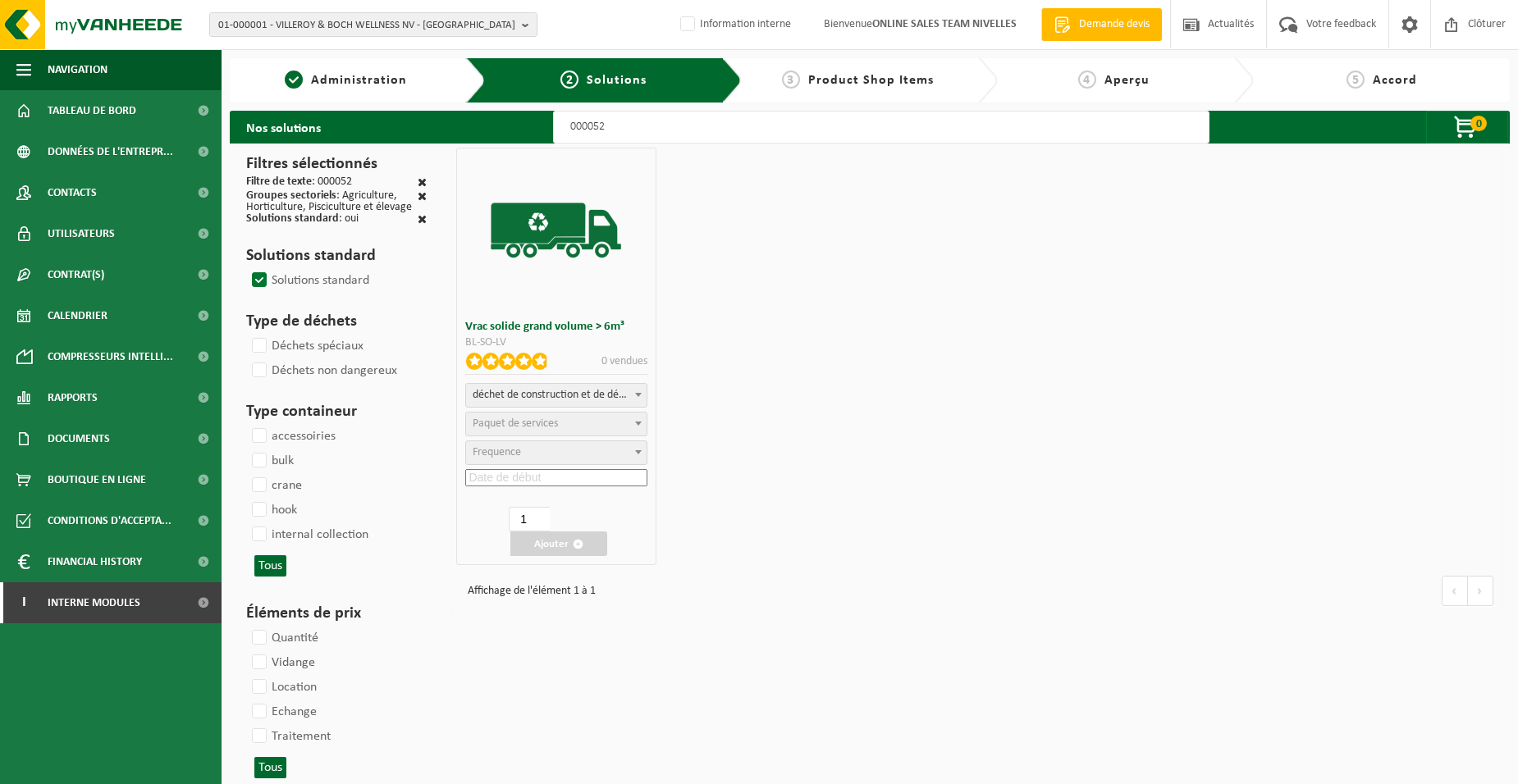
select select
select select "47"
select select "25"
click at [560, 475] on input at bounding box center [556, 478] width 182 height 17
click at [571, 669] on div "29" at bounding box center [574, 674] width 28 height 27
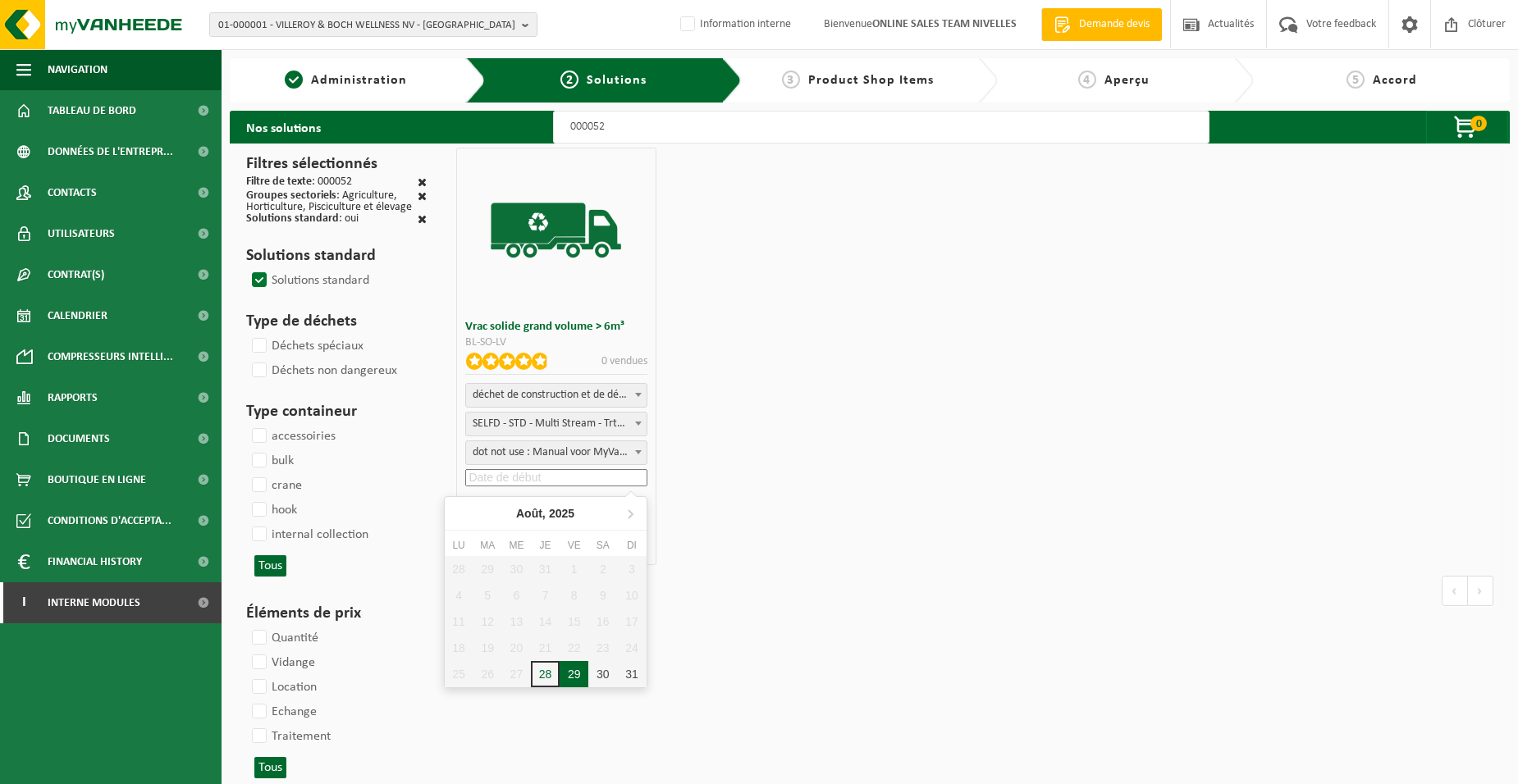
type input "2025-08-29"
click at [560, 544] on button "Ajouter" at bounding box center [559, 544] width 97 height 25
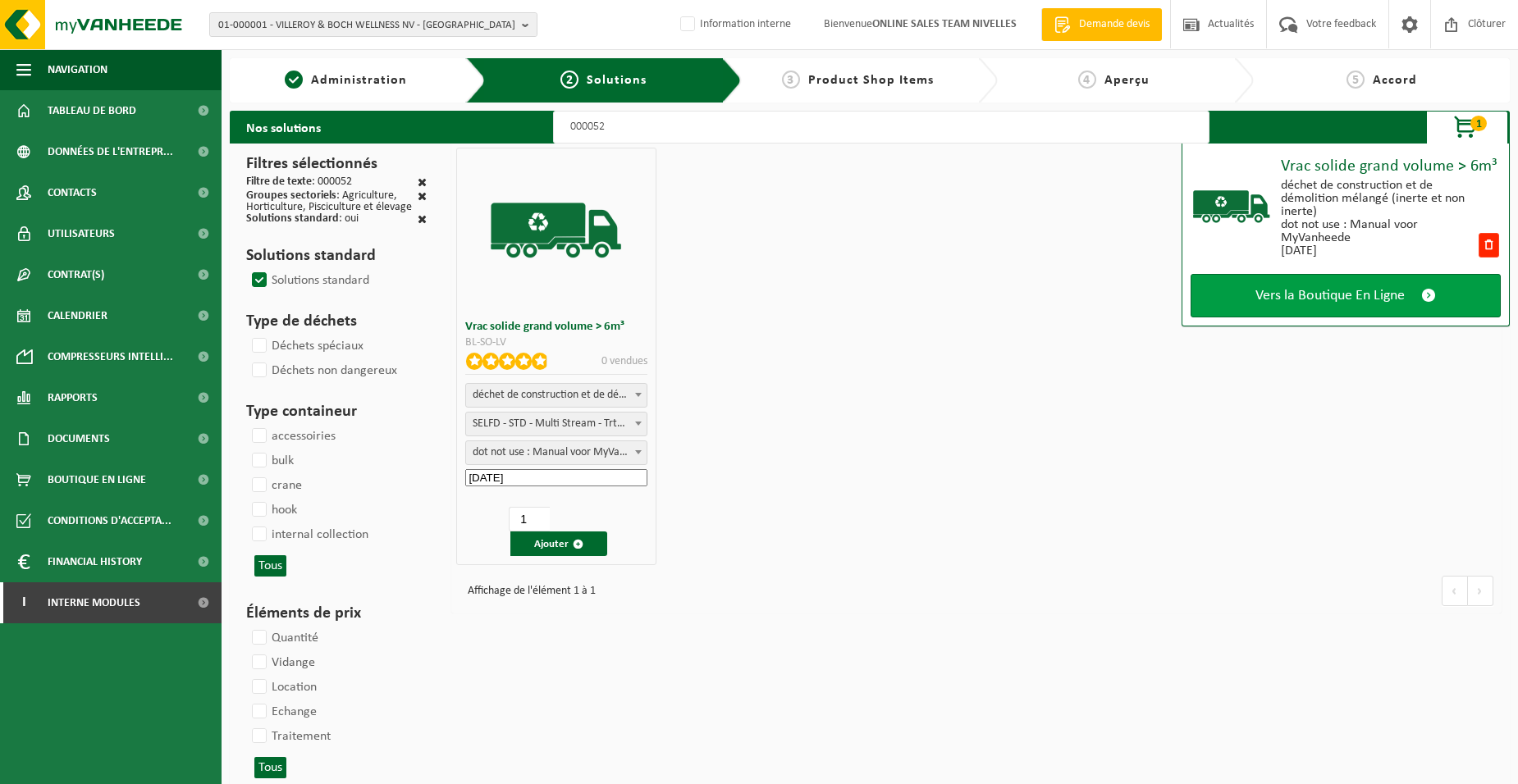
click at [1222, 301] on link "Vers la Boutique En Ligne" at bounding box center [1346, 295] width 311 height 43
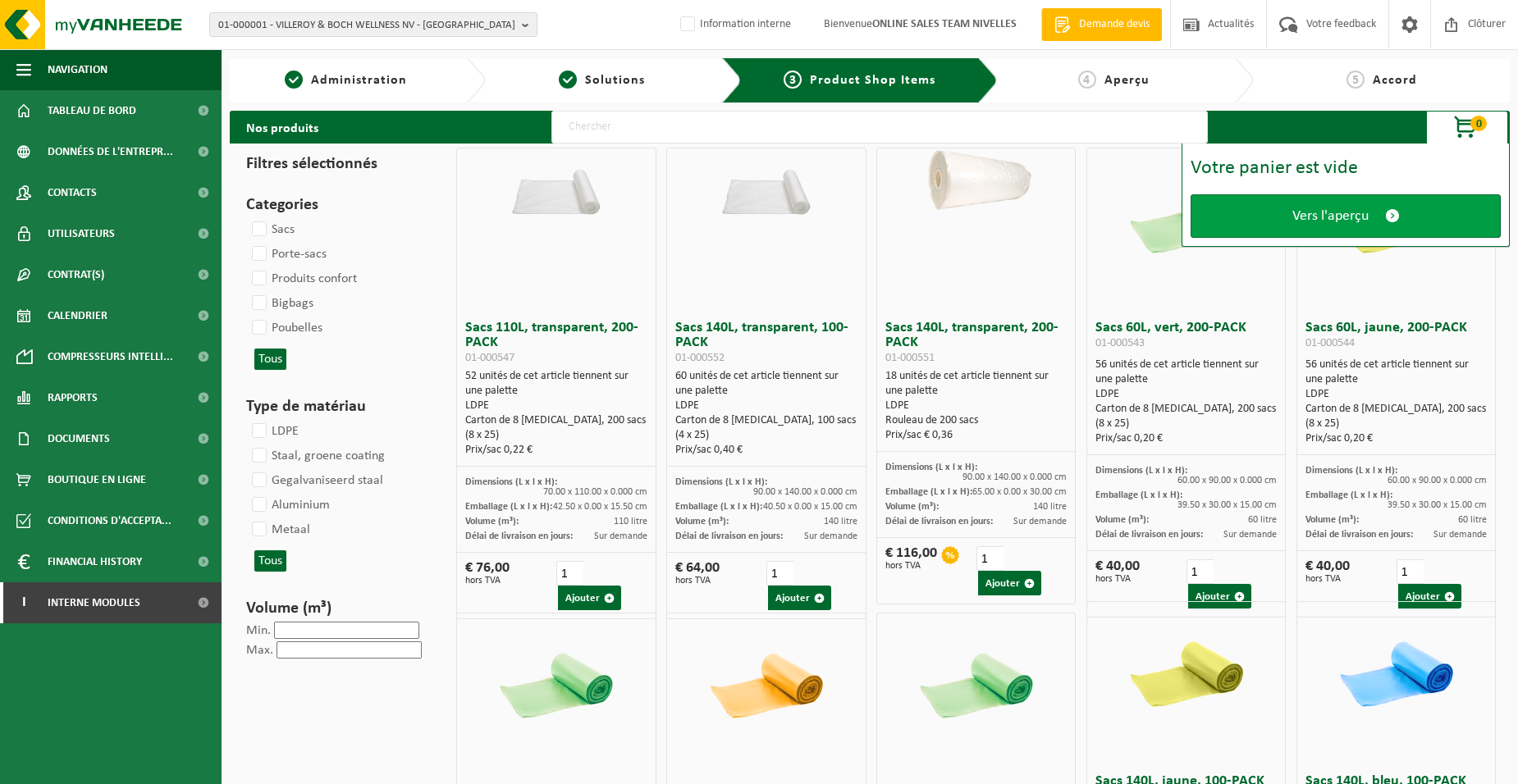
click at [1227, 216] on link "Vers l'aperçu" at bounding box center [1346, 216] width 311 height 43
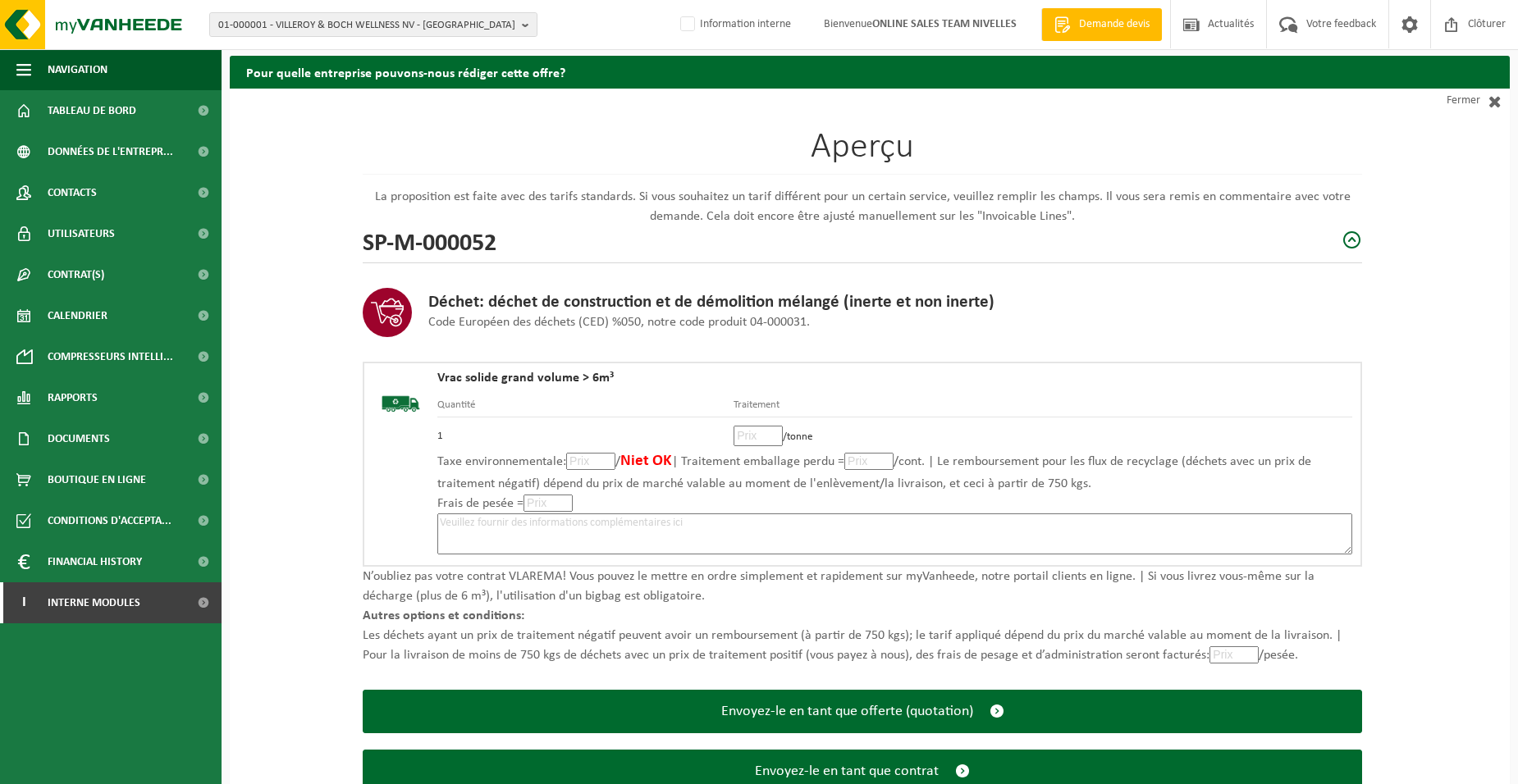
scroll to position [112, 0]
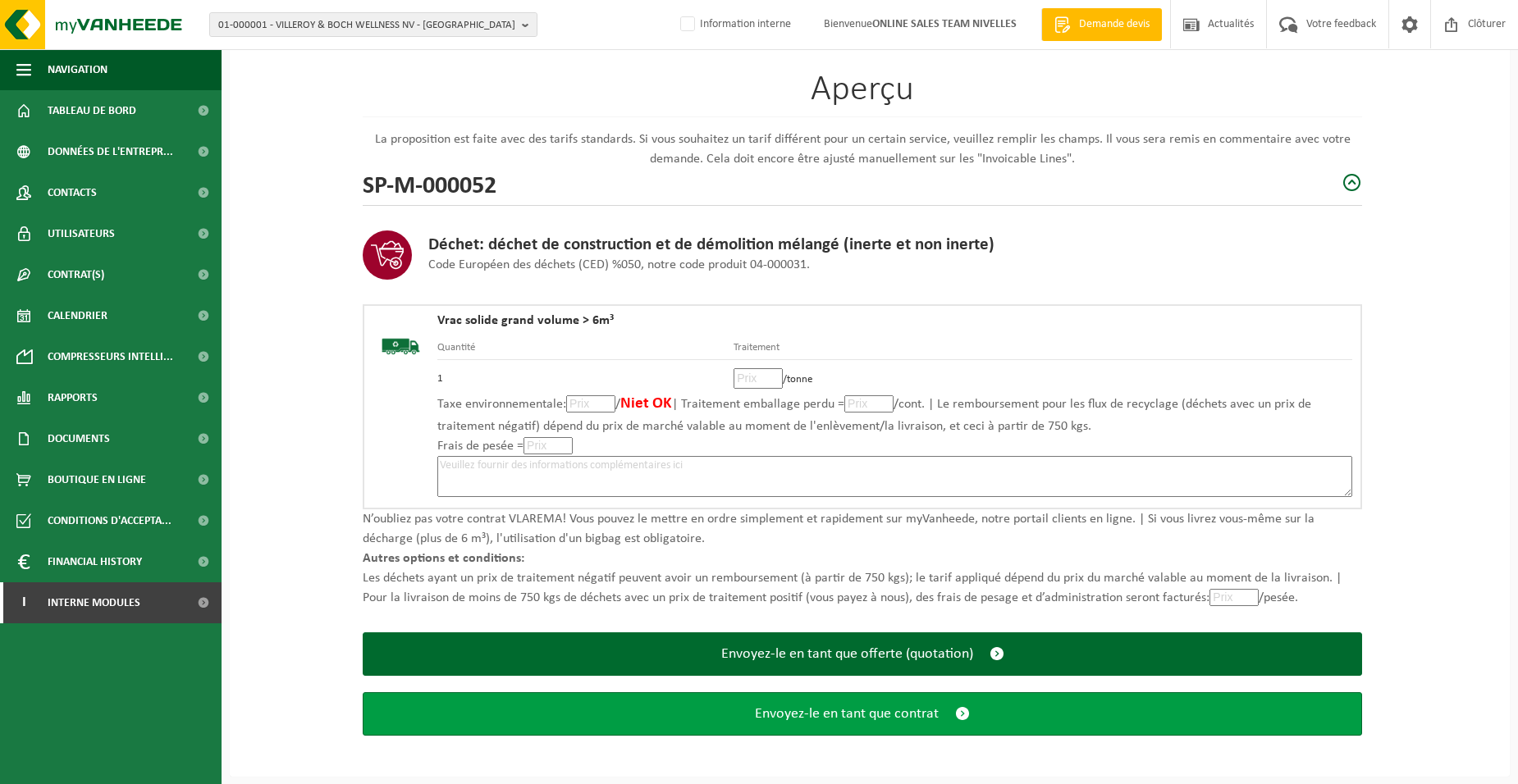
click at [827, 710] on span "Envoyez-le en tant que contrat" at bounding box center [847, 714] width 184 height 17
